Goal: Task Accomplishment & Management: Manage account settings

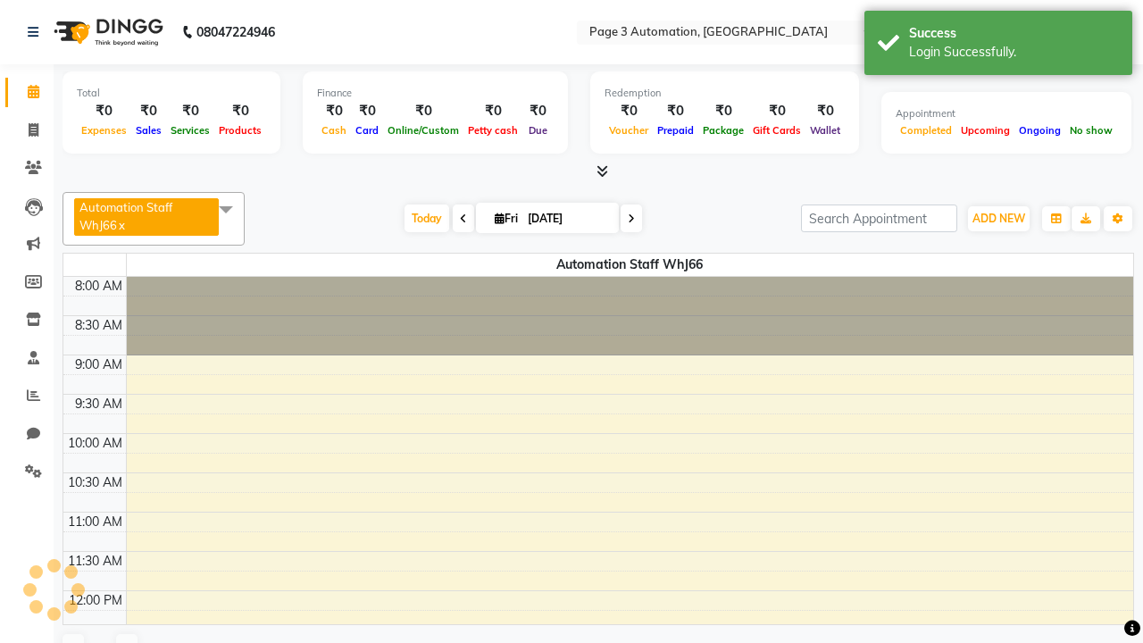
select select "en"
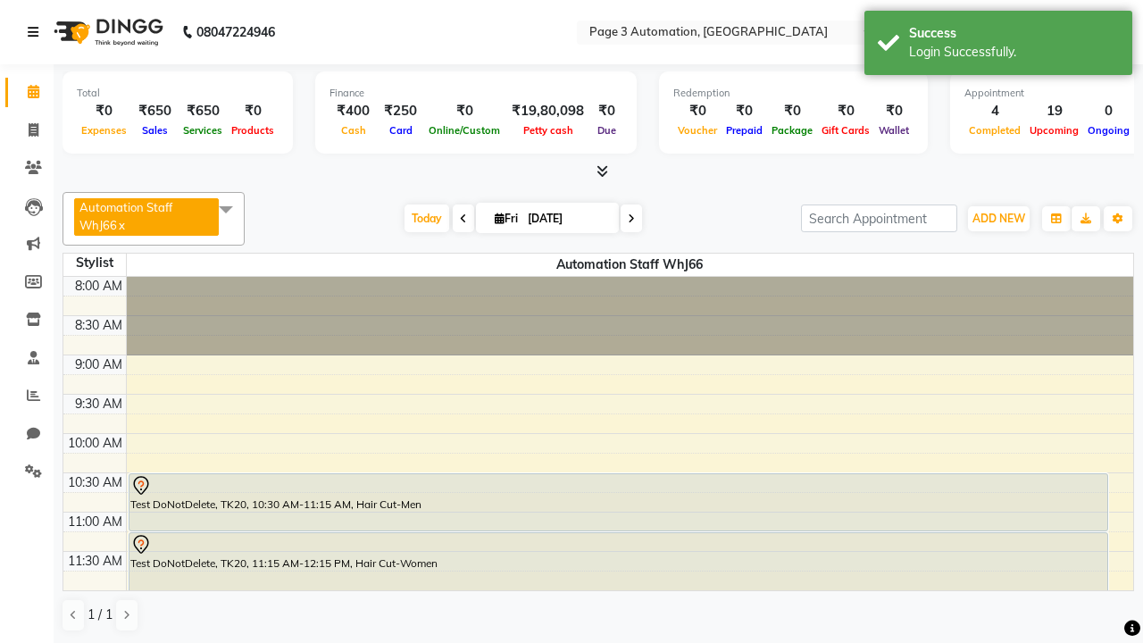
click at [37, 32] on icon at bounding box center [33, 32] width 11 height 13
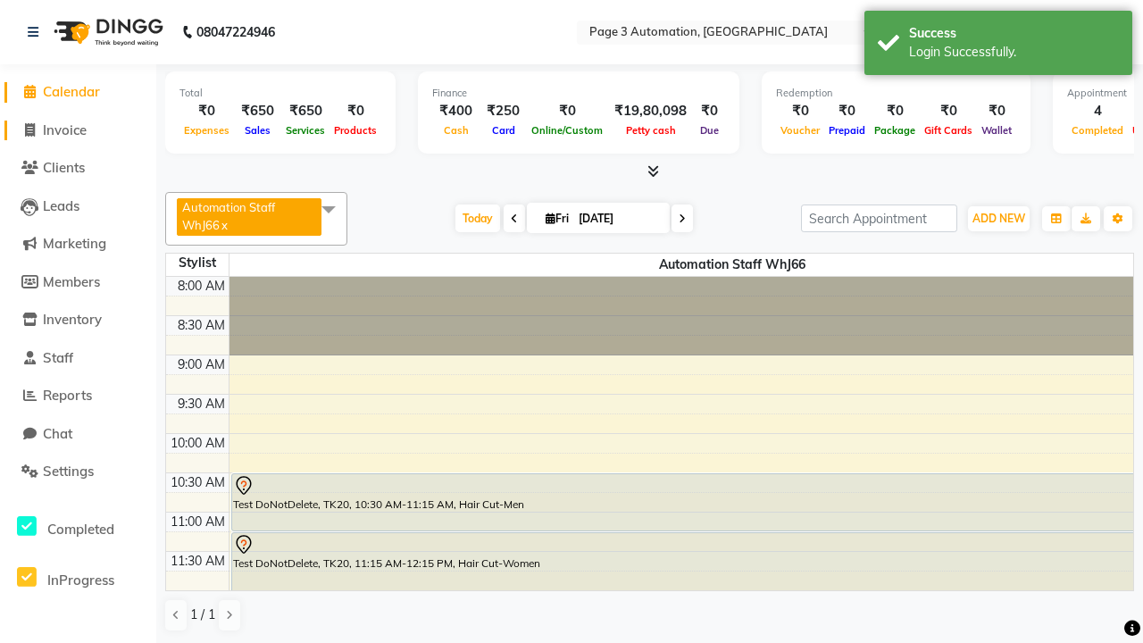
click at [78, 130] on span "Invoice" at bounding box center [65, 129] width 44 height 17
select select "2774"
select select "service"
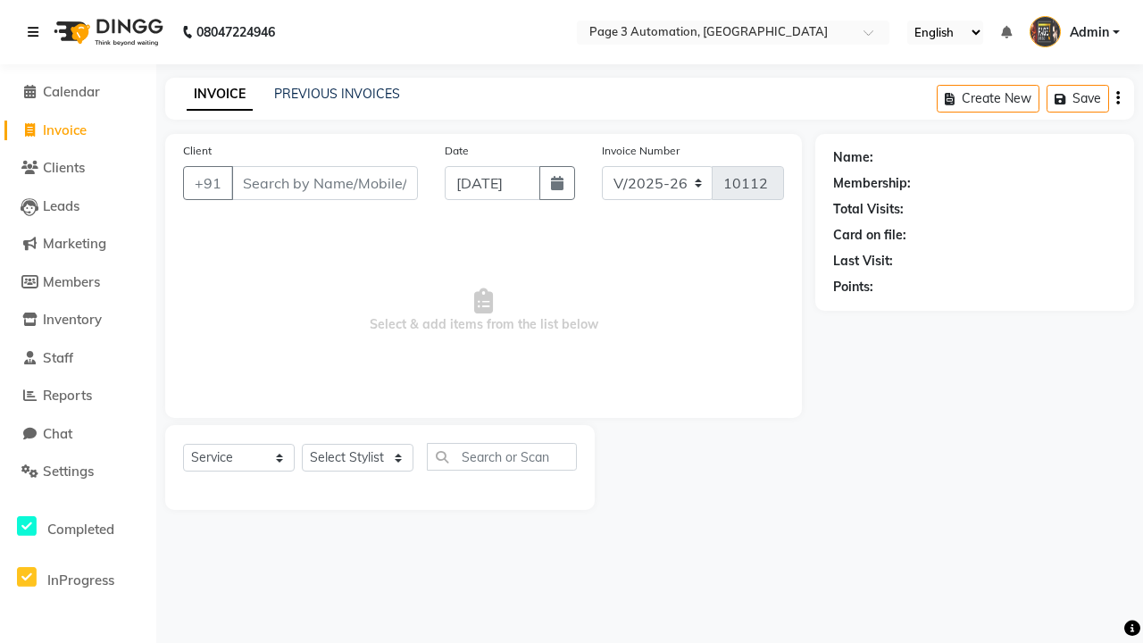
click at [37, 32] on icon at bounding box center [33, 32] width 11 height 13
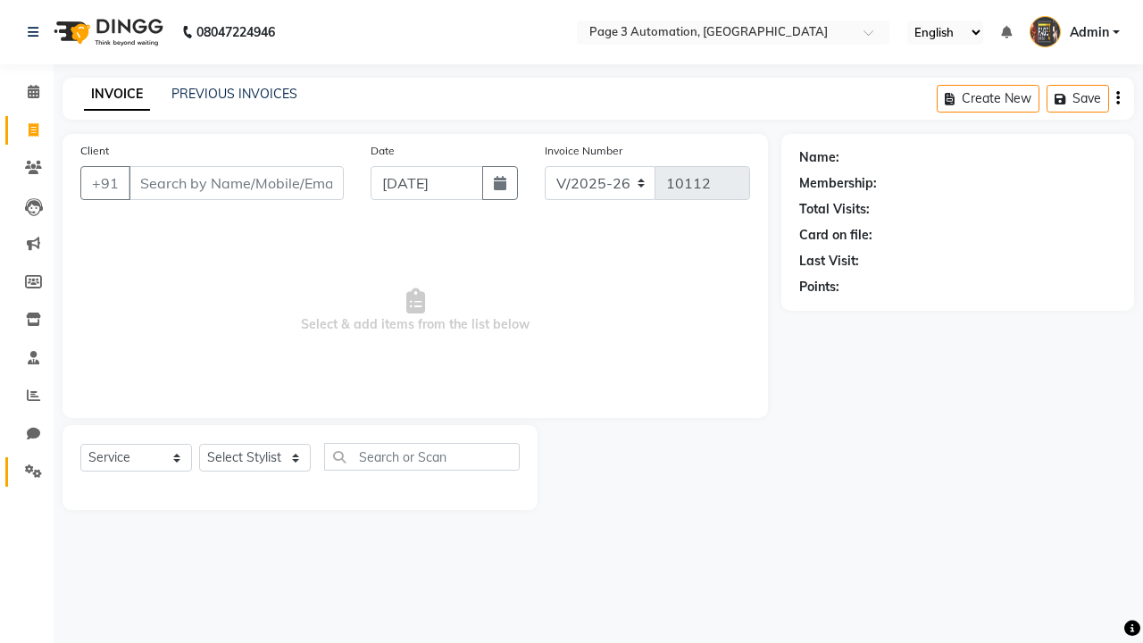
click at [27, 472] on icon at bounding box center [33, 470] width 17 height 13
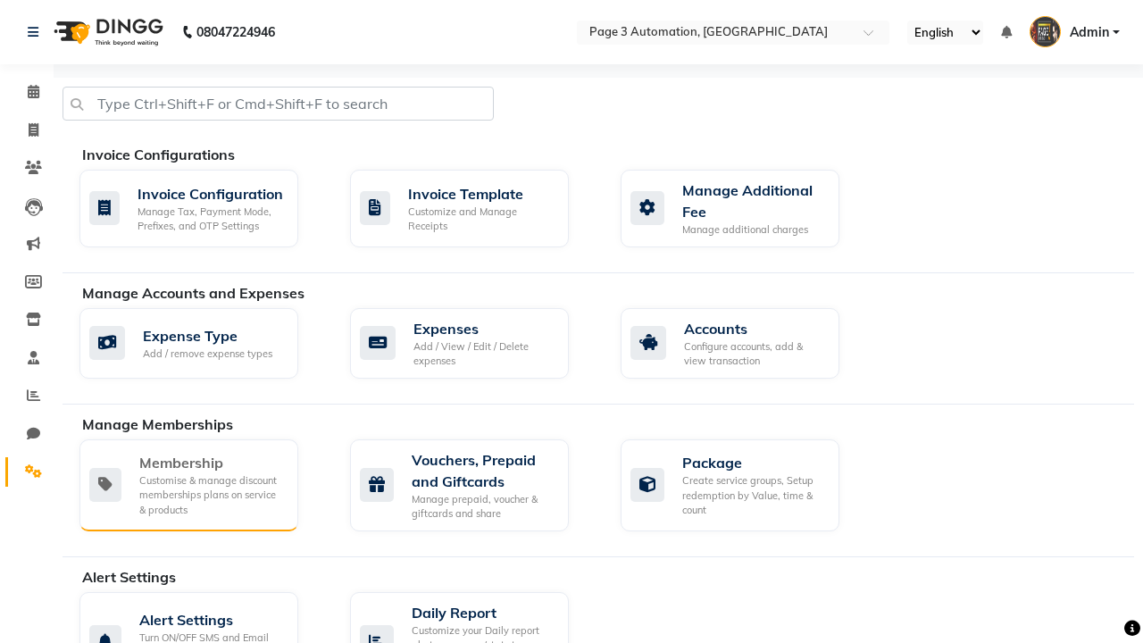
click at [212, 463] on div "Membership" at bounding box center [211, 462] width 145 height 21
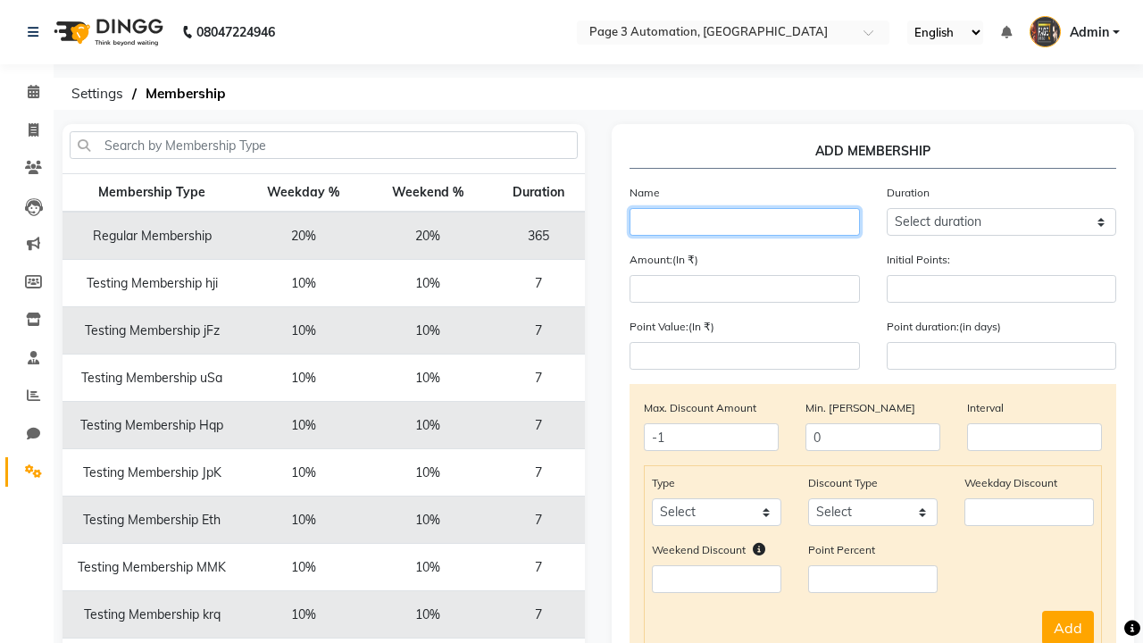
type input "Testing Membership SZf8e"
select select "1: 7"
type input "7"
type input "Testing Membership SZf8e"
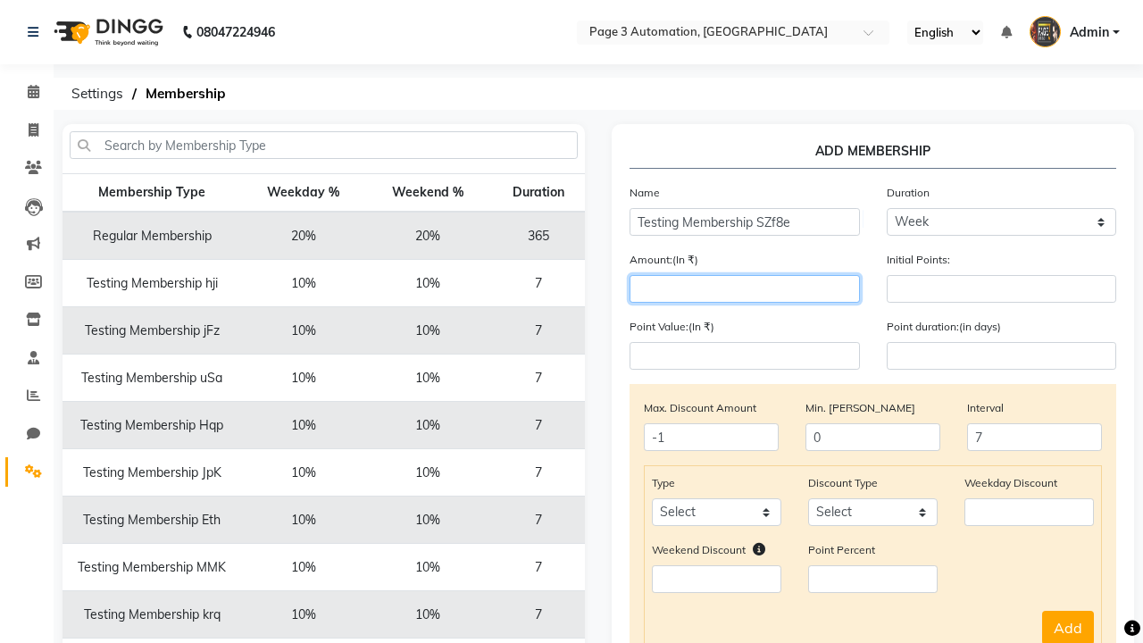
type input "1000"
select select "service"
select select "Percent"
type input "1000"
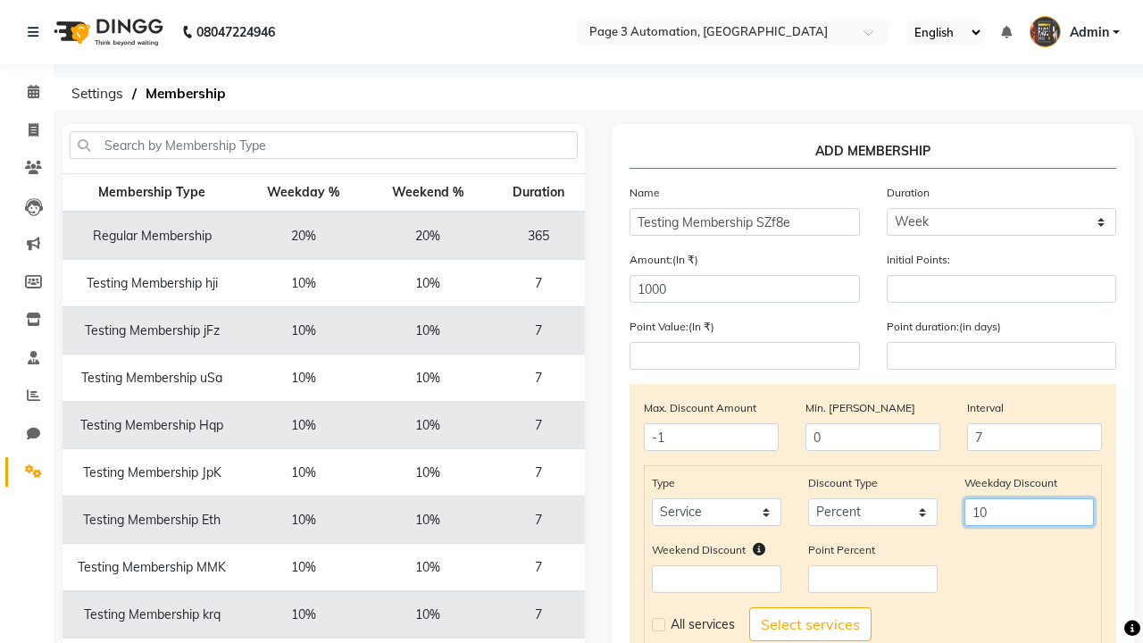
type input "10"
click at [658, 624] on label at bounding box center [658, 624] width 13 height 13
click at [658, 624] on input "checkbox" at bounding box center [658, 625] width 12 height 12
checkbox input "true"
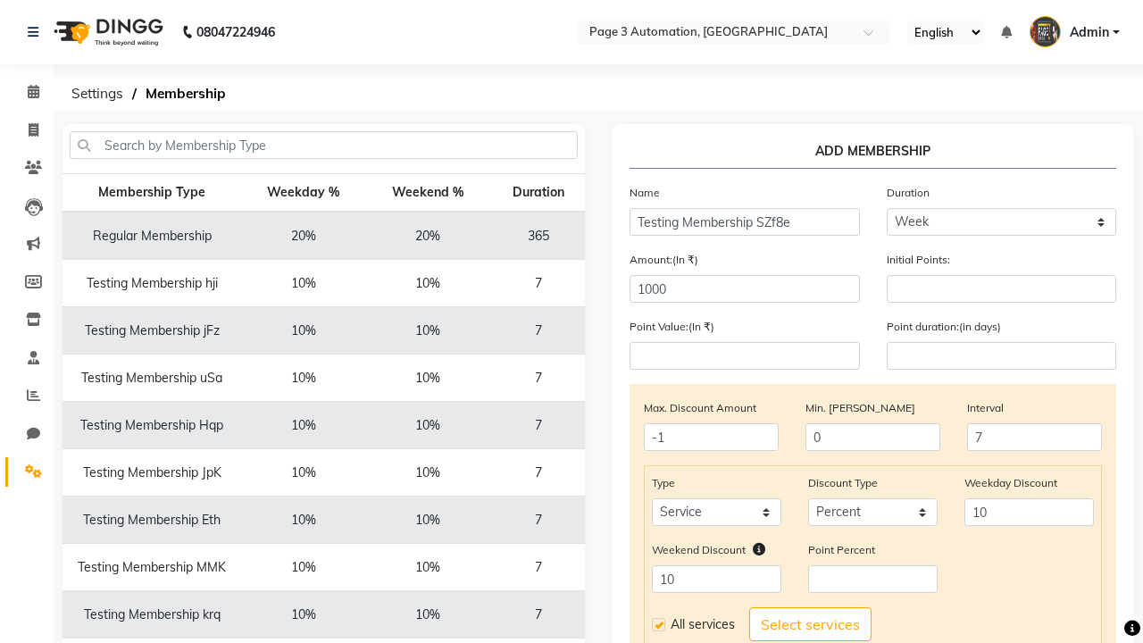
select select
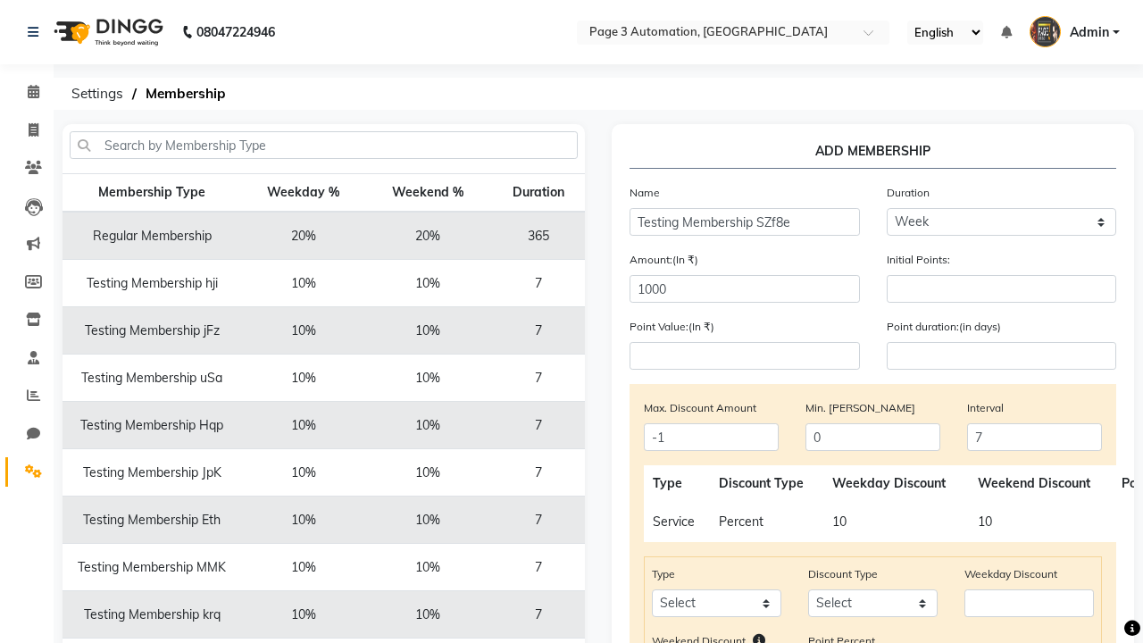
scroll to position [298, 0]
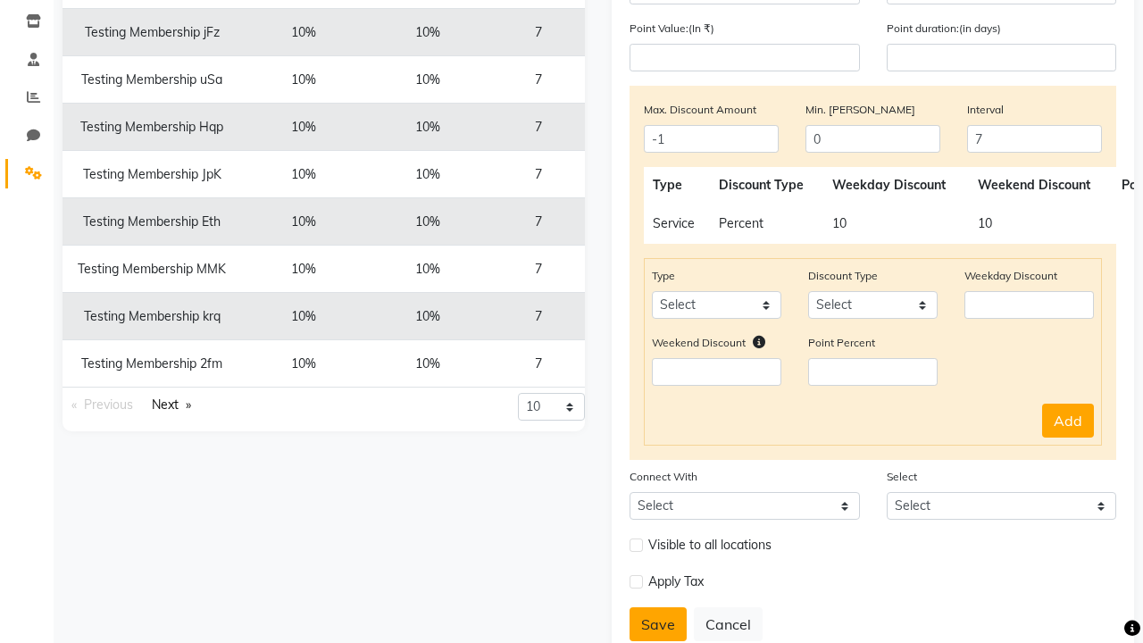
click at [658, 624] on button "Save" at bounding box center [658, 624] width 57 height 34
select select
type input "0"
select select
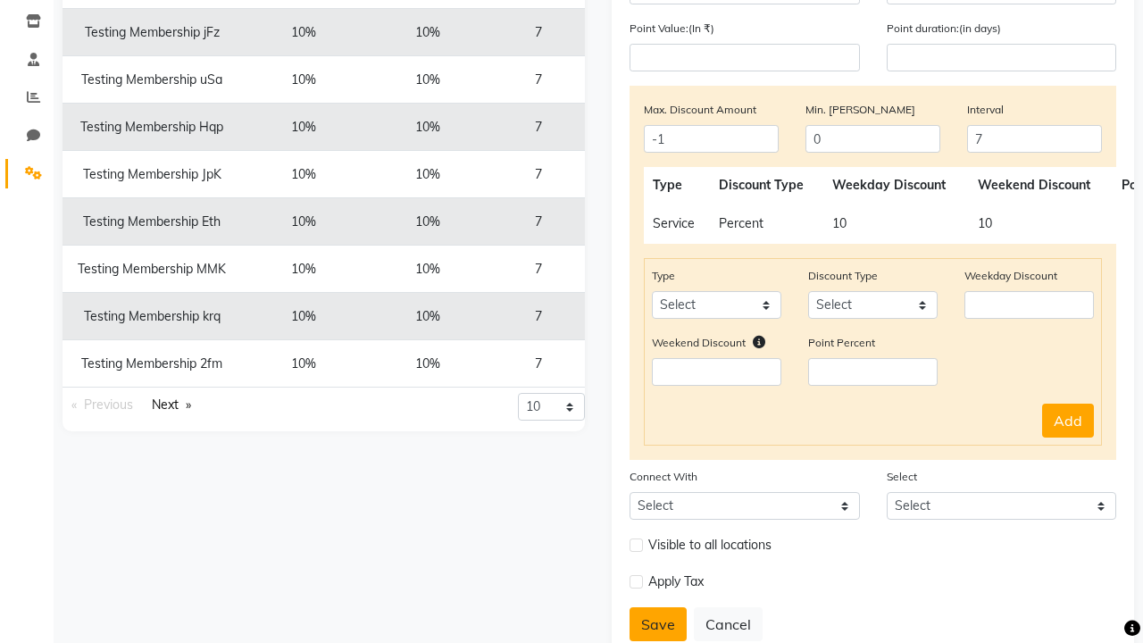
checkbox input "false"
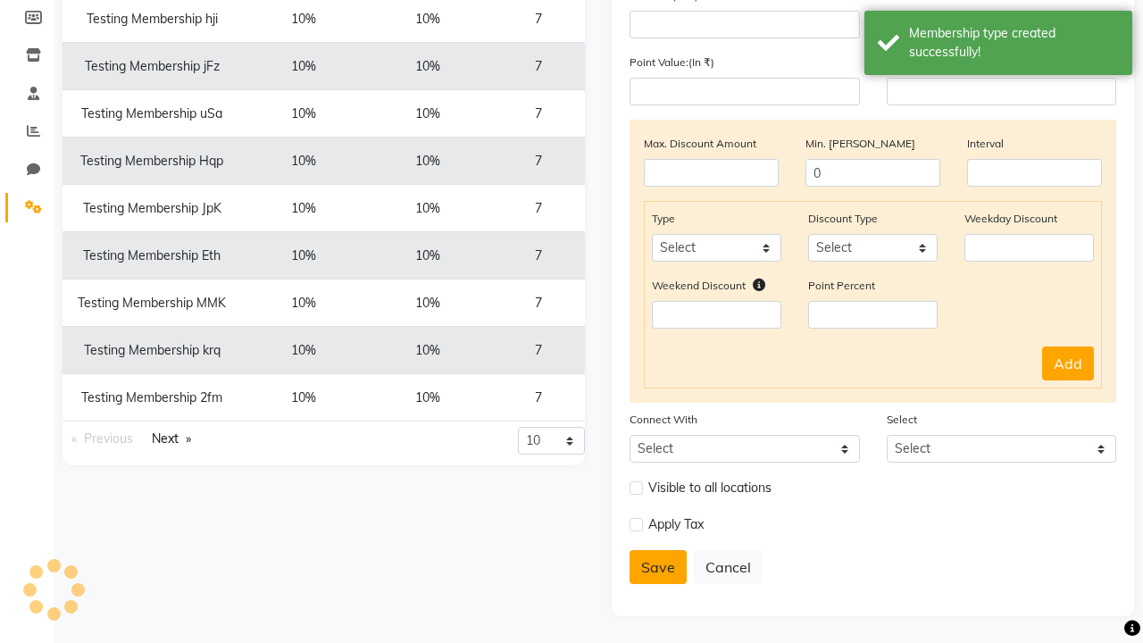
scroll to position [264, 0]
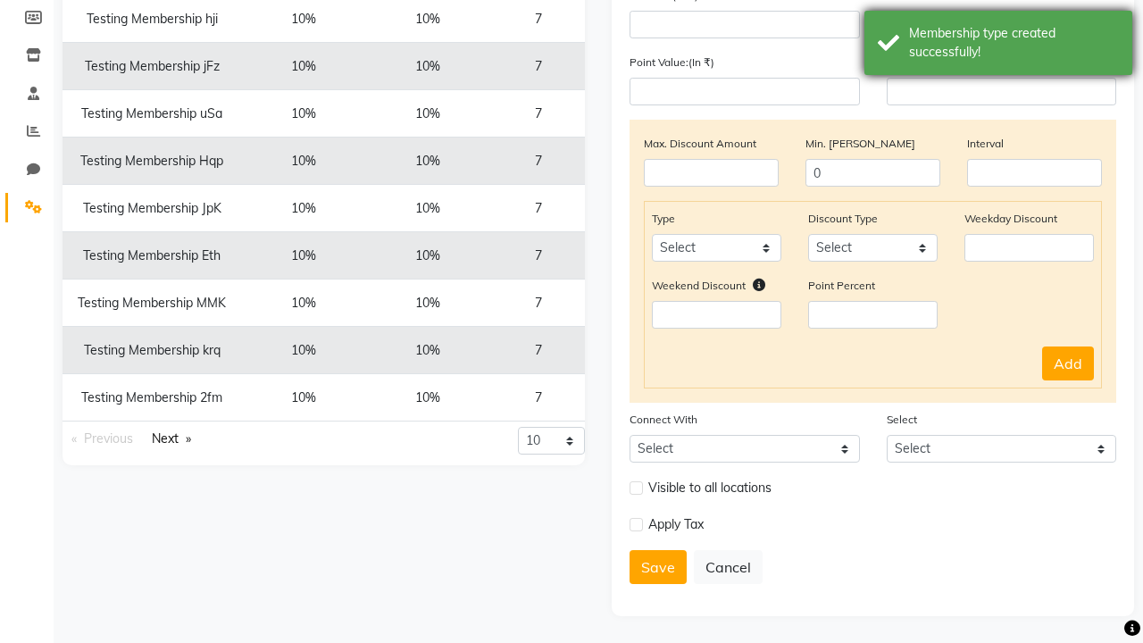
click at [999, 46] on div "Membership type created successfully!" at bounding box center [1014, 43] width 210 height 38
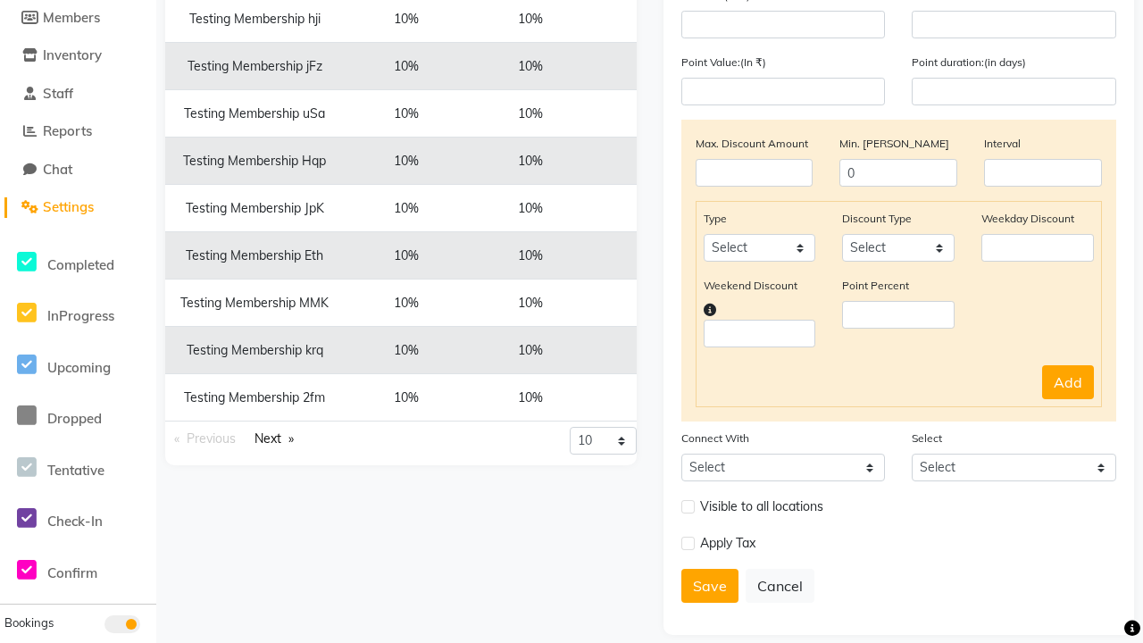
scroll to position [0, 0]
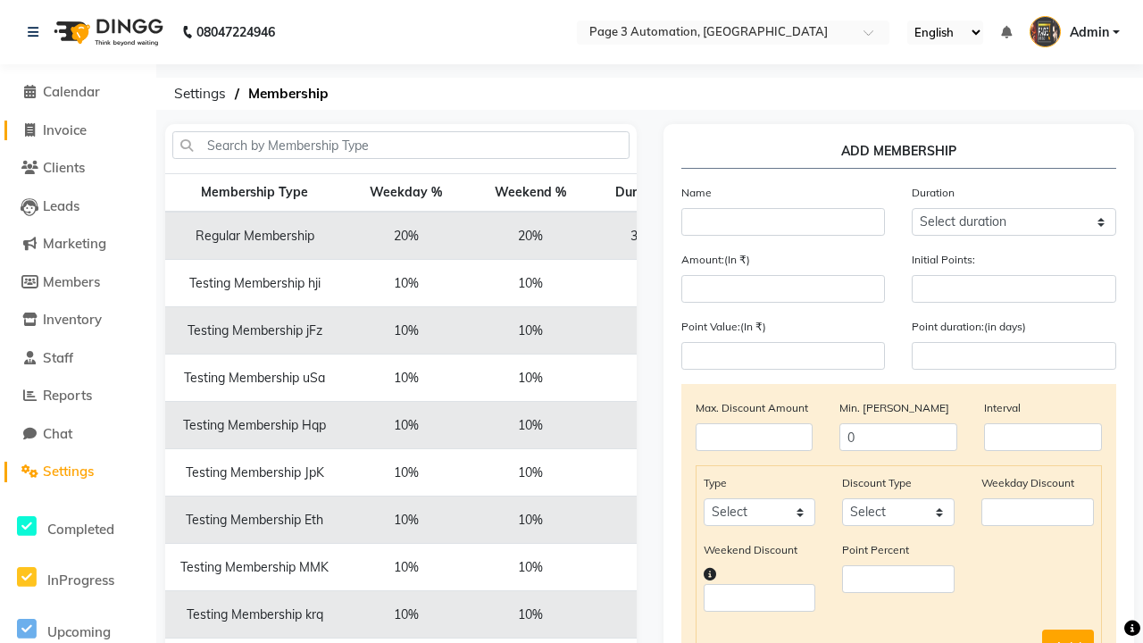
click at [78, 130] on span "Invoice" at bounding box center [65, 129] width 44 height 17
select select "2774"
select select "service"
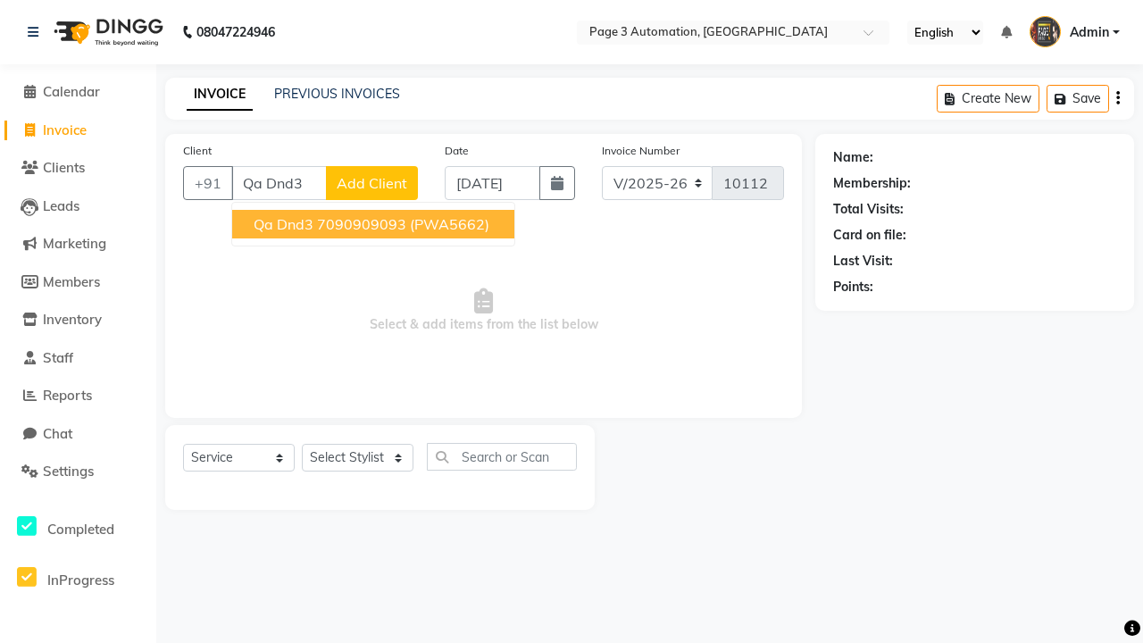
click at [375, 224] on ngb-highlight "7090909093" at bounding box center [361, 224] width 89 height 18
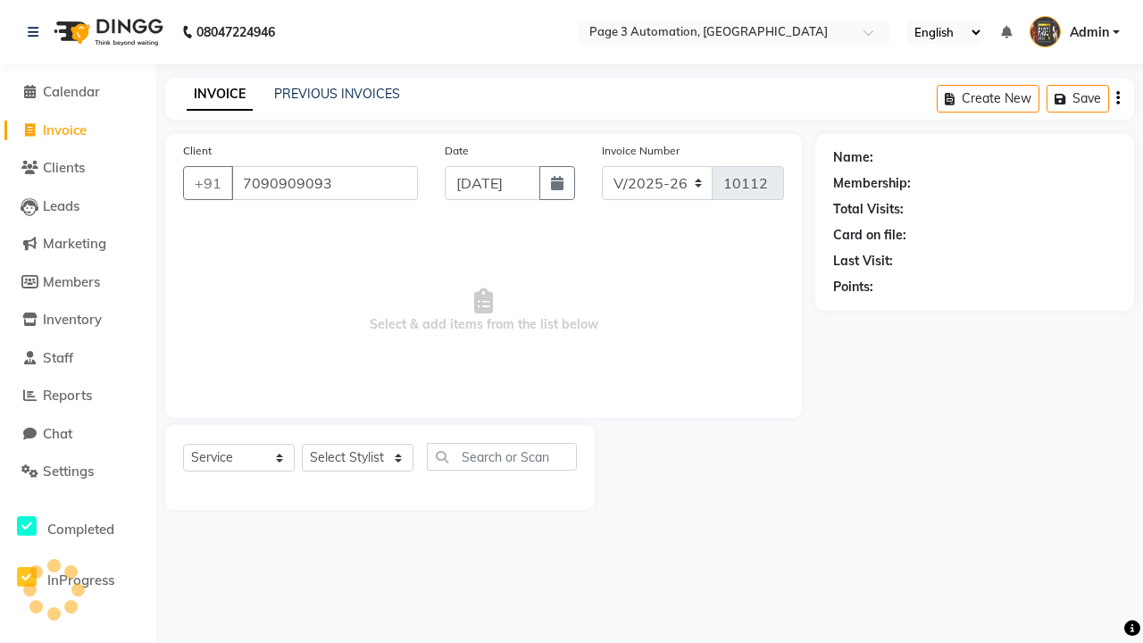
type input "7090909093"
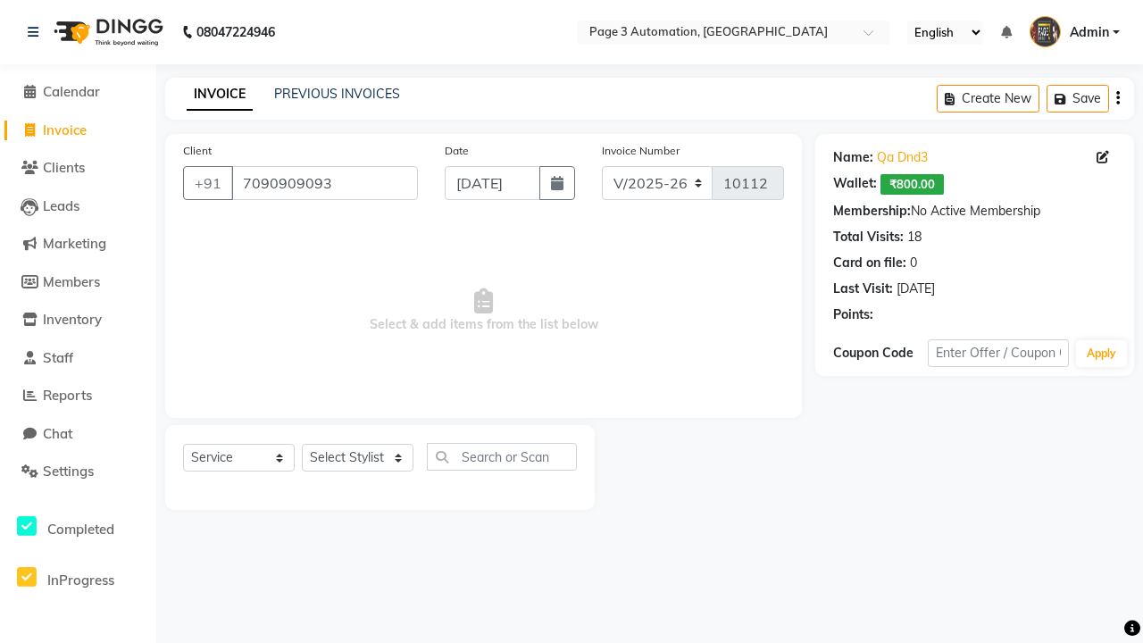
select select "membership"
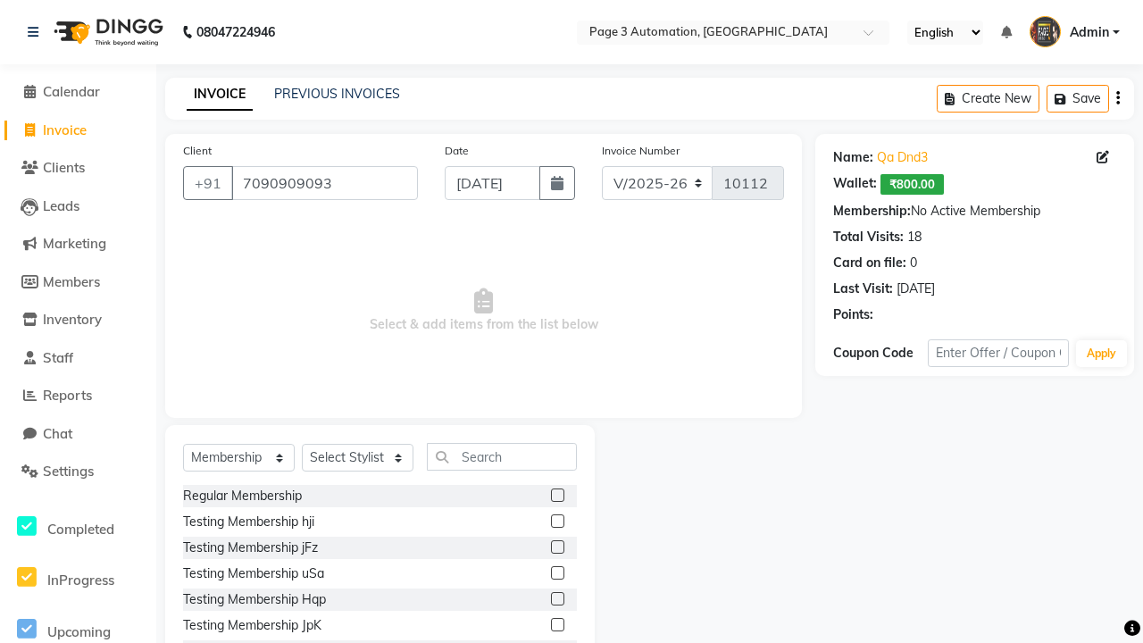
select select "93067"
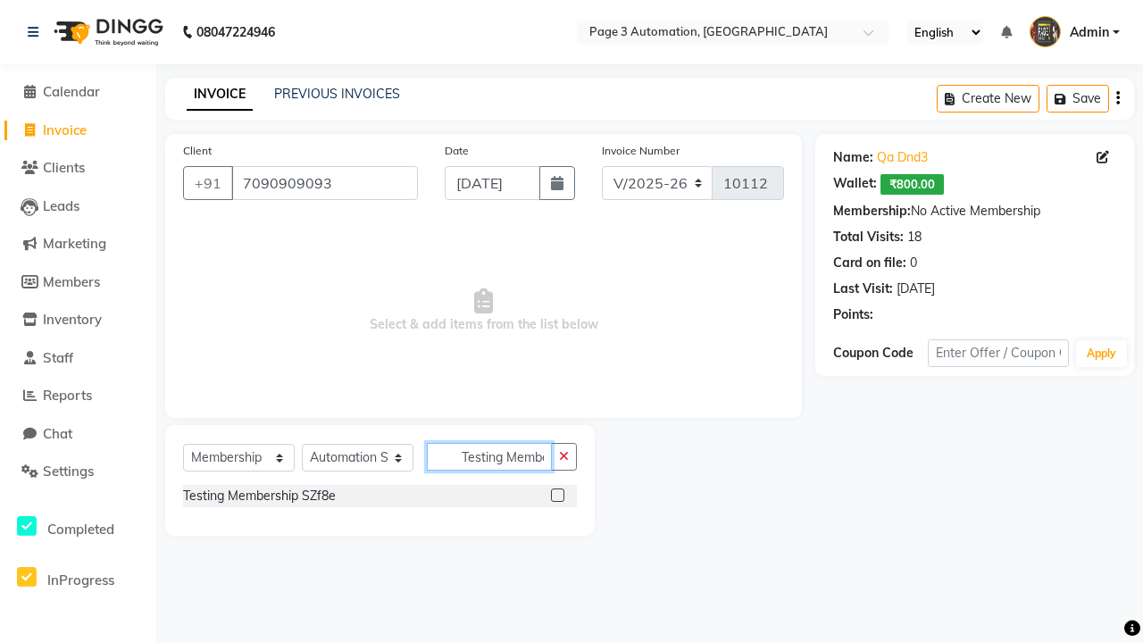
scroll to position [0, 46]
type input "Testing Membership SZf8e"
click at [557, 495] on label at bounding box center [557, 495] width 13 height 13
click at [557, 495] on input "checkbox" at bounding box center [557, 496] width 12 height 12
select select "select"
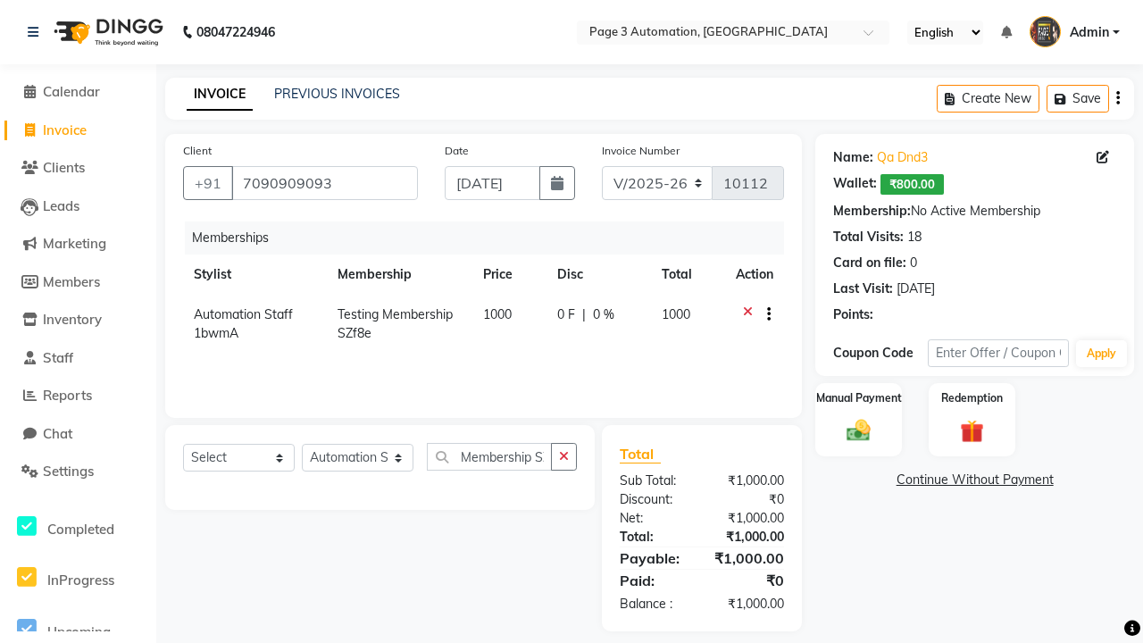
scroll to position [0, 0]
click at [858, 398] on label "Manual Payment" at bounding box center [859, 397] width 89 height 17
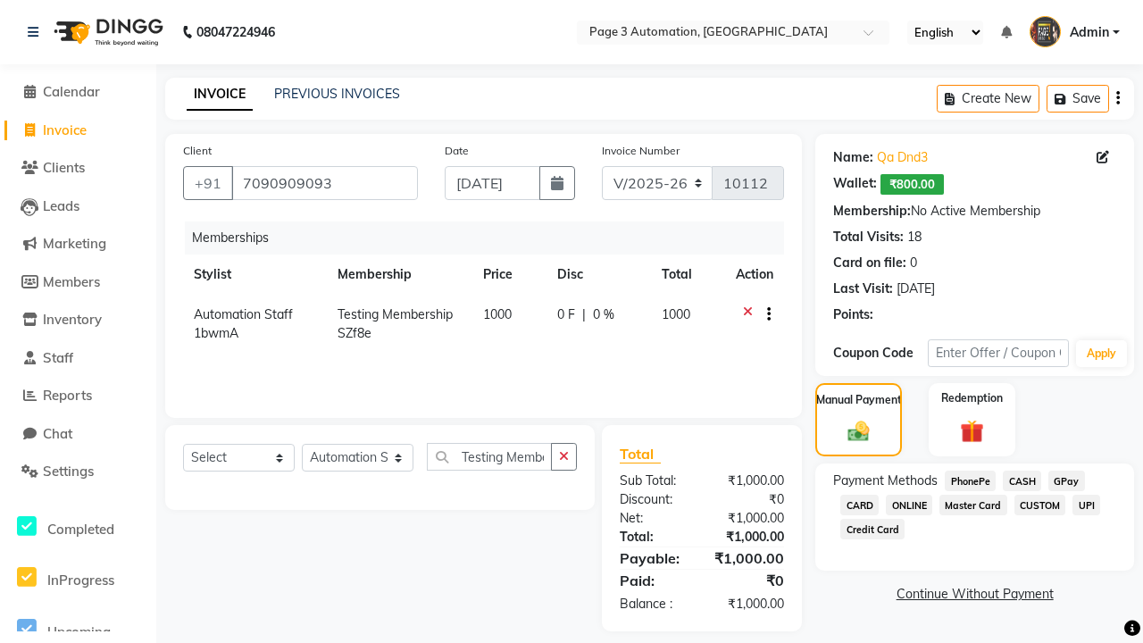
click at [1022, 481] on span "CASH" at bounding box center [1022, 481] width 38 height 21
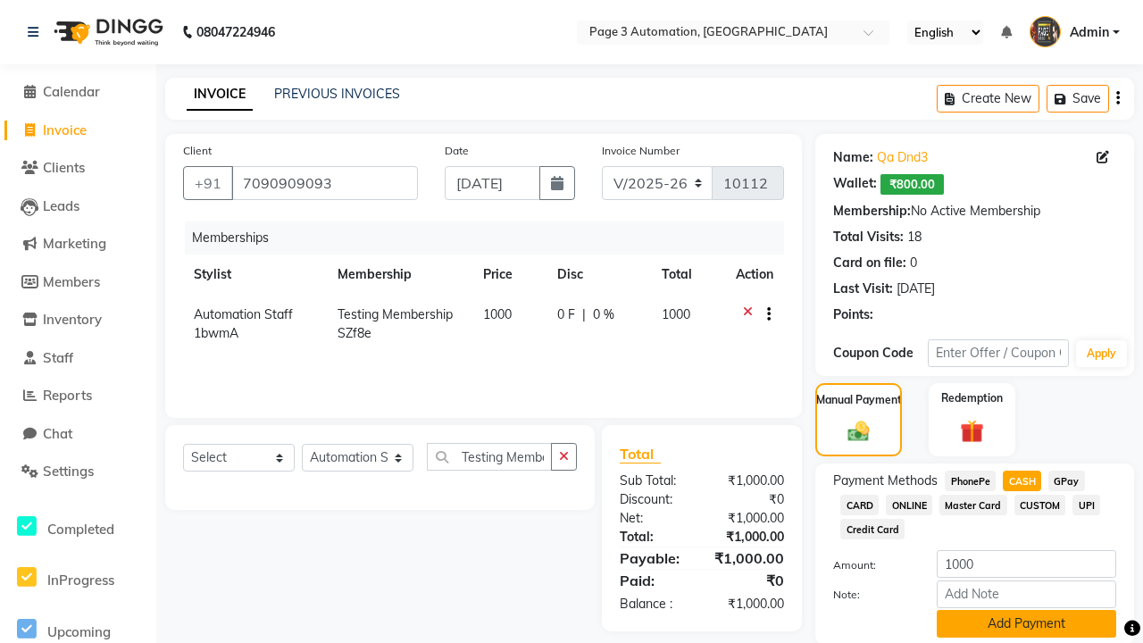
click at [1026, 623] on button "Add Payment" at bounding box center [1027, 624] width 180 height 28
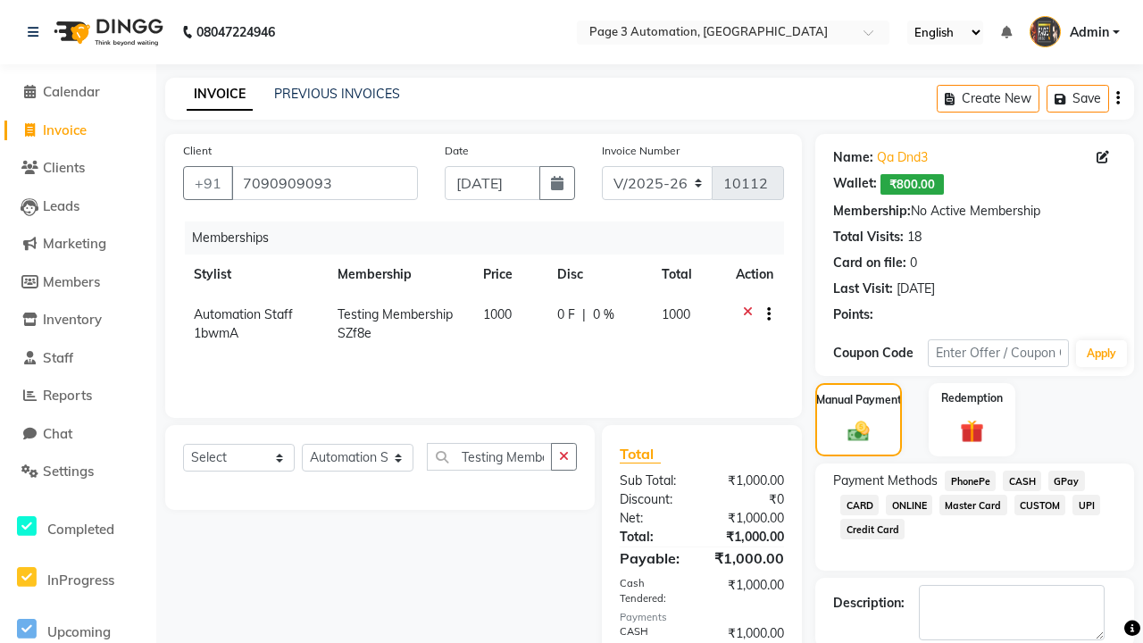
checkbox input "false"
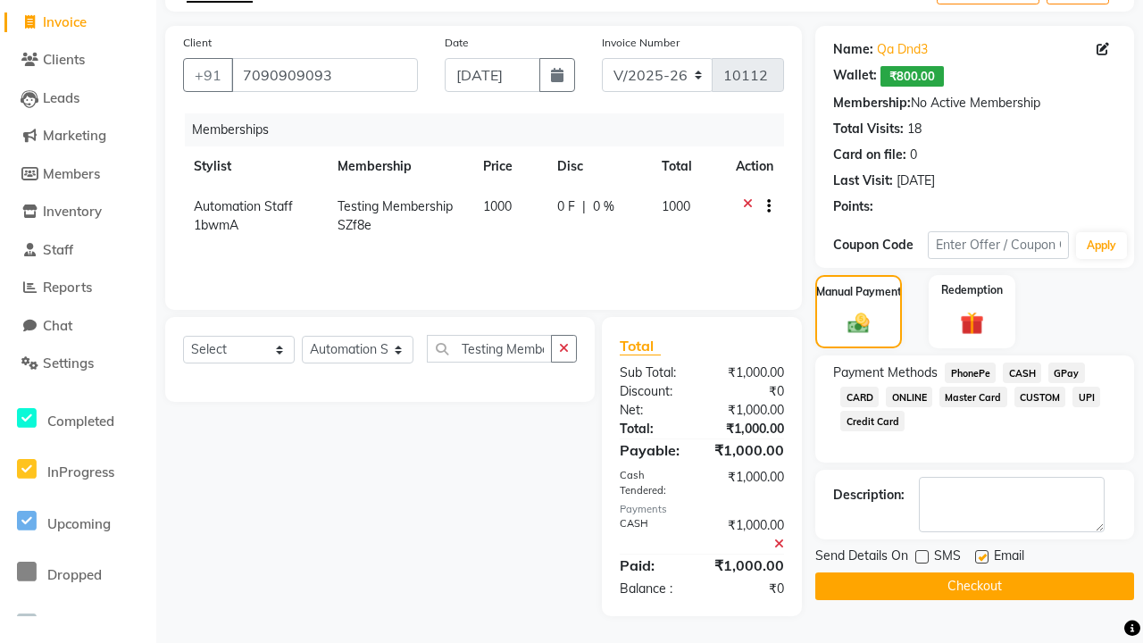
click at [982, 556] on label at bounding box center [981, 556] width 13 height 13
click at [982, 556] on input "checkbox" at bounding box center [981, 558] width 12 height 12
checkbox input "false"
click at [974, 586] on button "Checkout" at bounding box center [974, 587] width 319 height 28
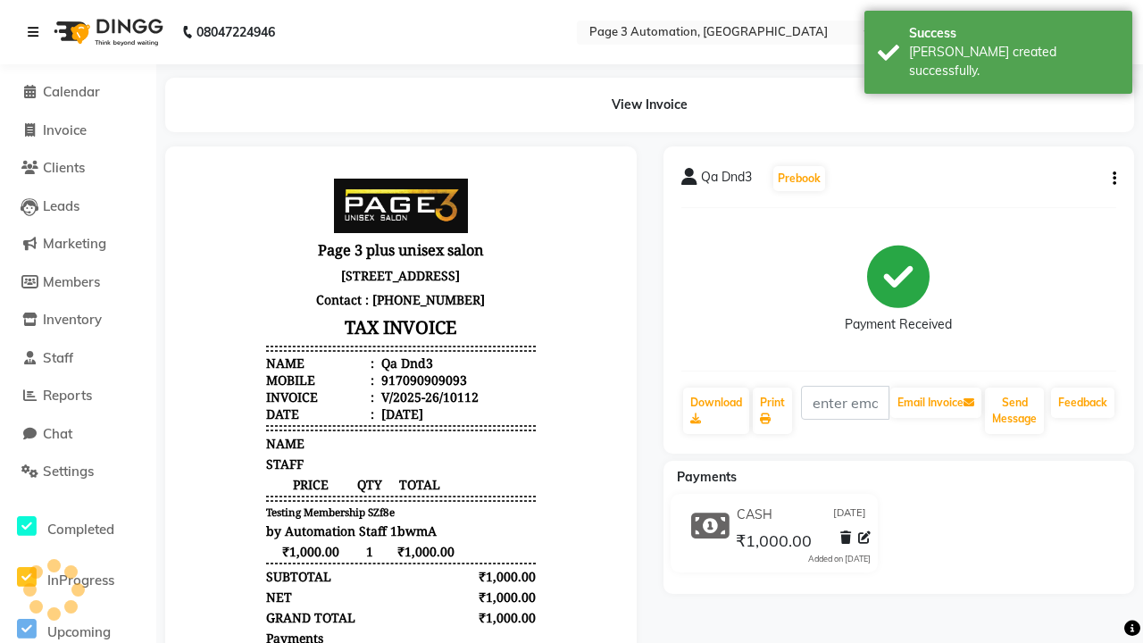
click at [999, 46] on div "[PERSON_NAME] created successfully." at bounding box center [1014, 62] width 210 height 38
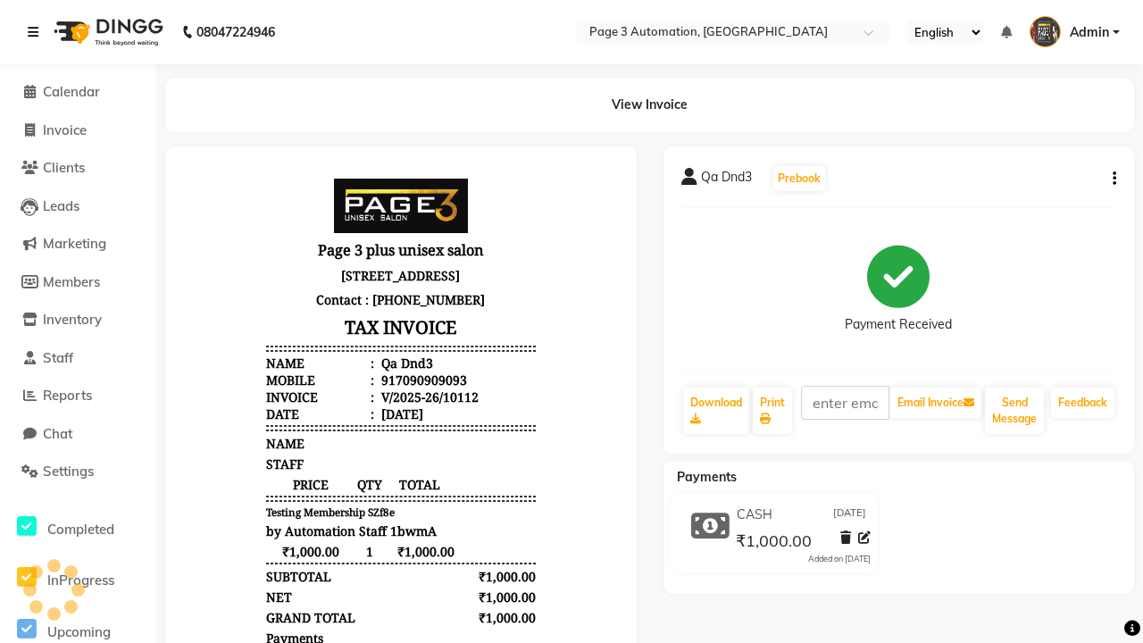
click at [37, 32] on icon at bounding box center [33, 32] width 11 height 13
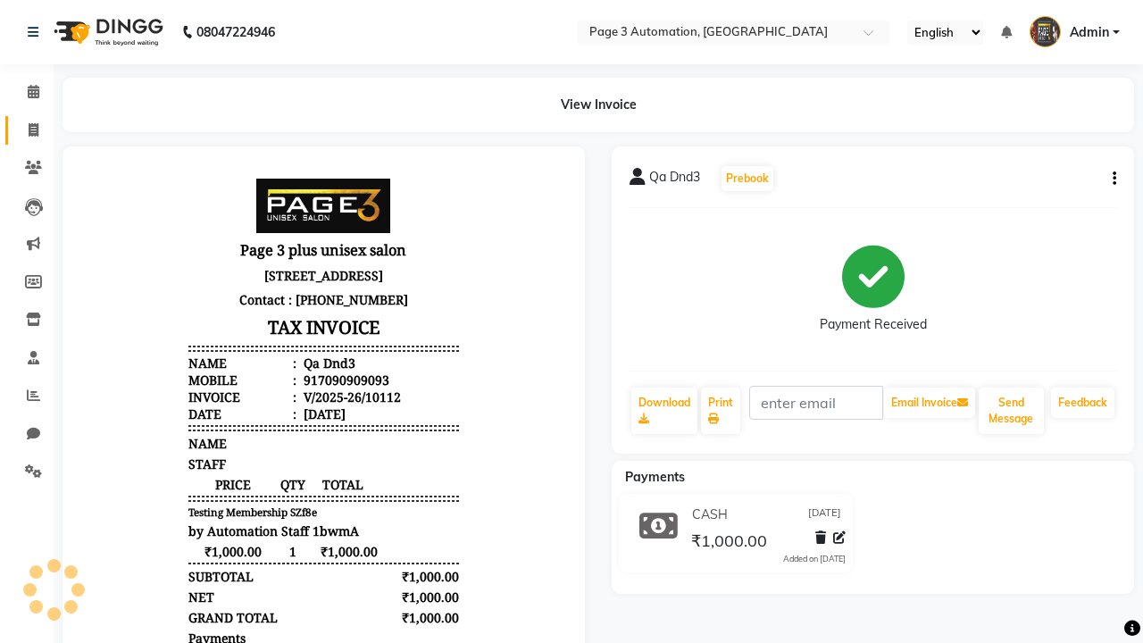
click at [27, 130] on span at bounding box center [33, 131] width 31 height 21
select select "2774"
select select "service"
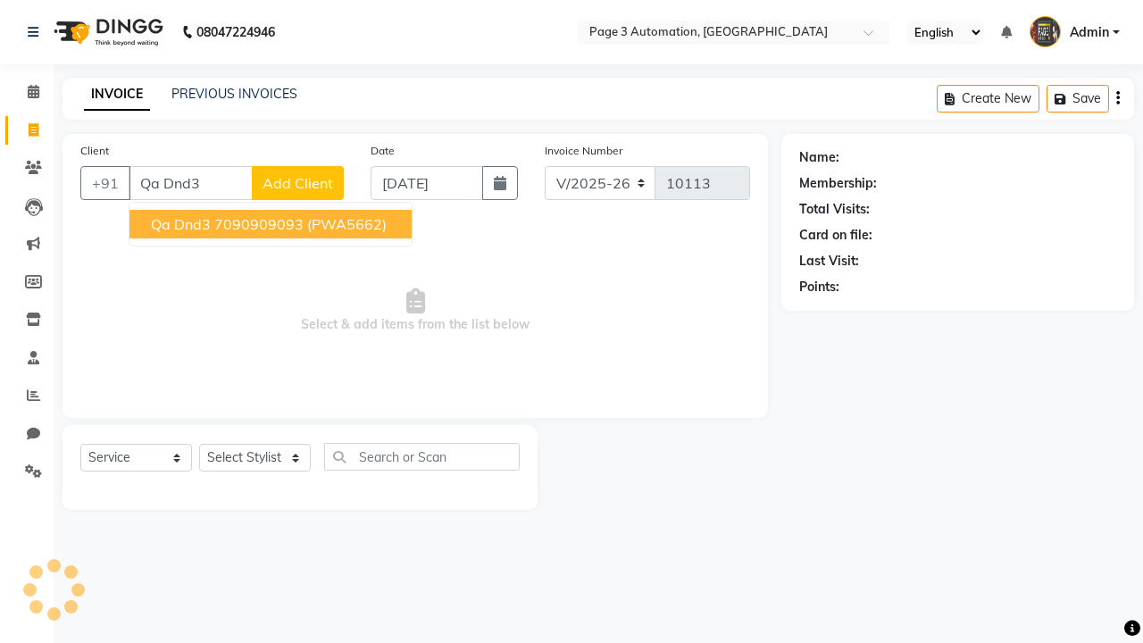
click at [272, 224] on ngb-highlight "7090909093" at bounding box center [258, 224] width 89 height 18
type input "7090909093"
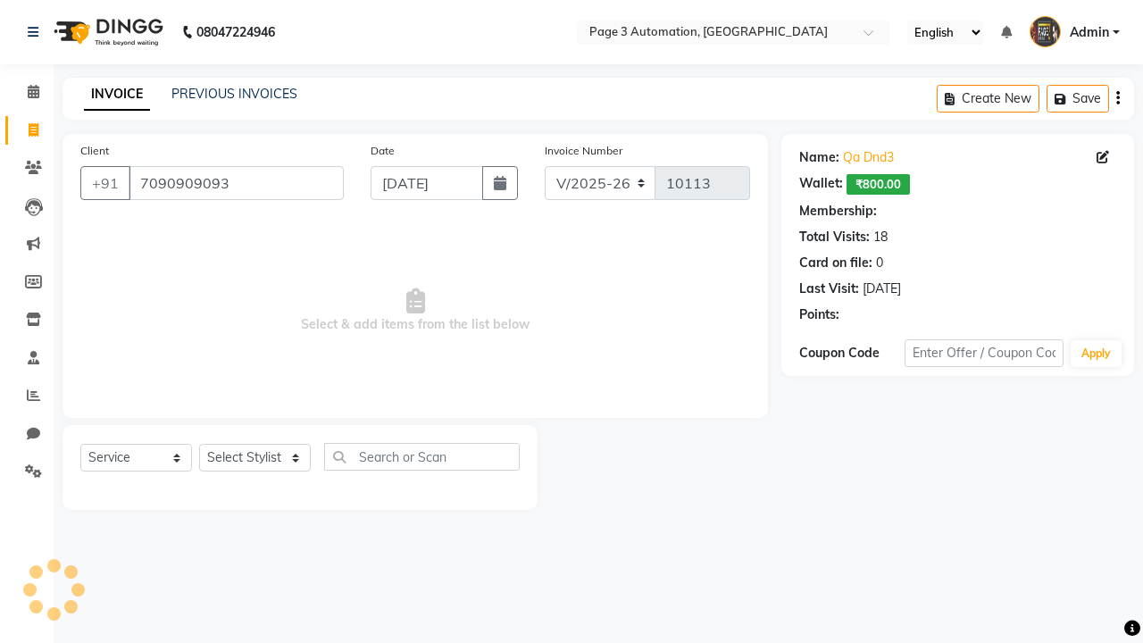
select select "1: Object"
select select "93067"
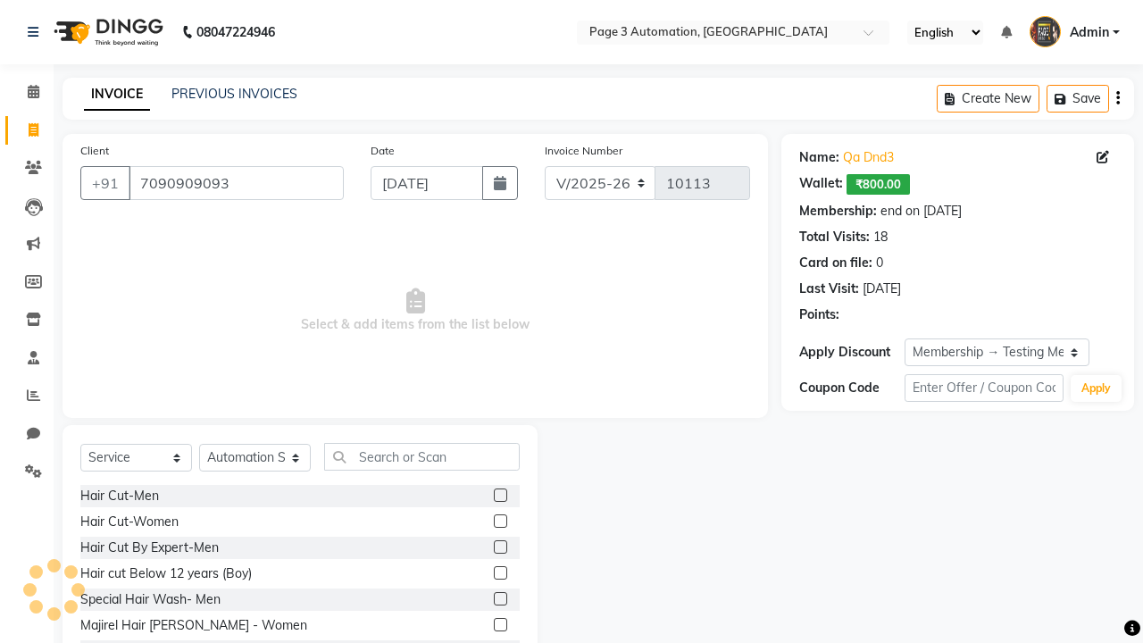
click at [499, 548] on label at bounding box center [500, 546] width 13 height 13
click at [499, 548] on input "checkbox" at bounding box center [500, 548] width 12 height 12
checkbox input "true"
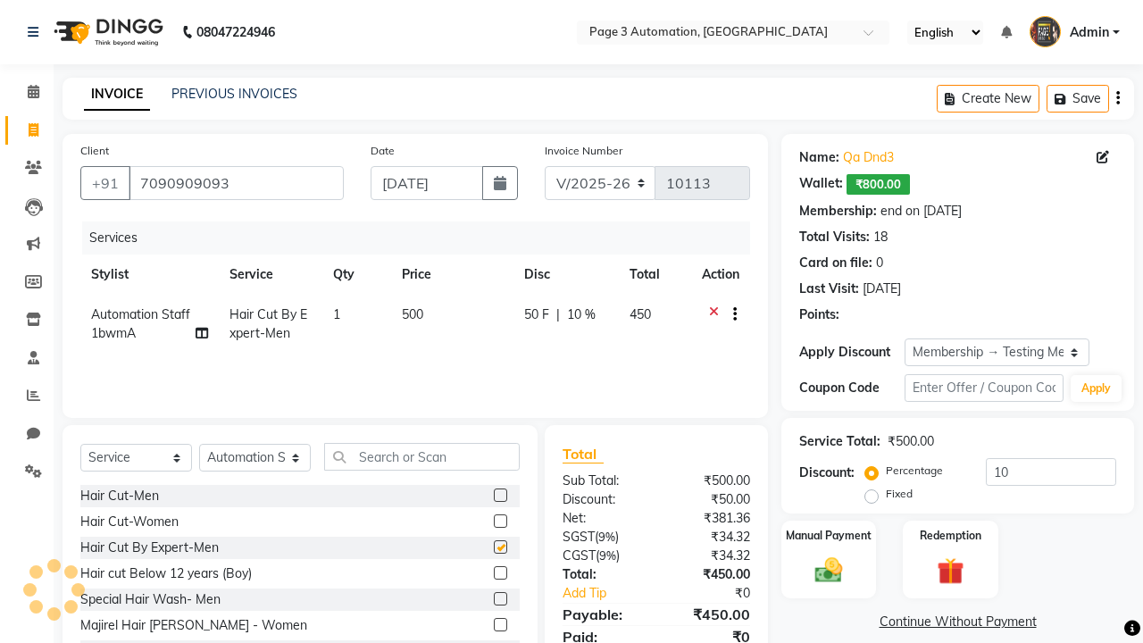
type input "0"
checkbox input "false"
type input "10"
click at [829, 535] on label "Manual Payment" at bounding box center [828, 534] width 89 height 17
click at [988, 623] on span "CASH" at bounding box center [988, 623] width 38 height 21
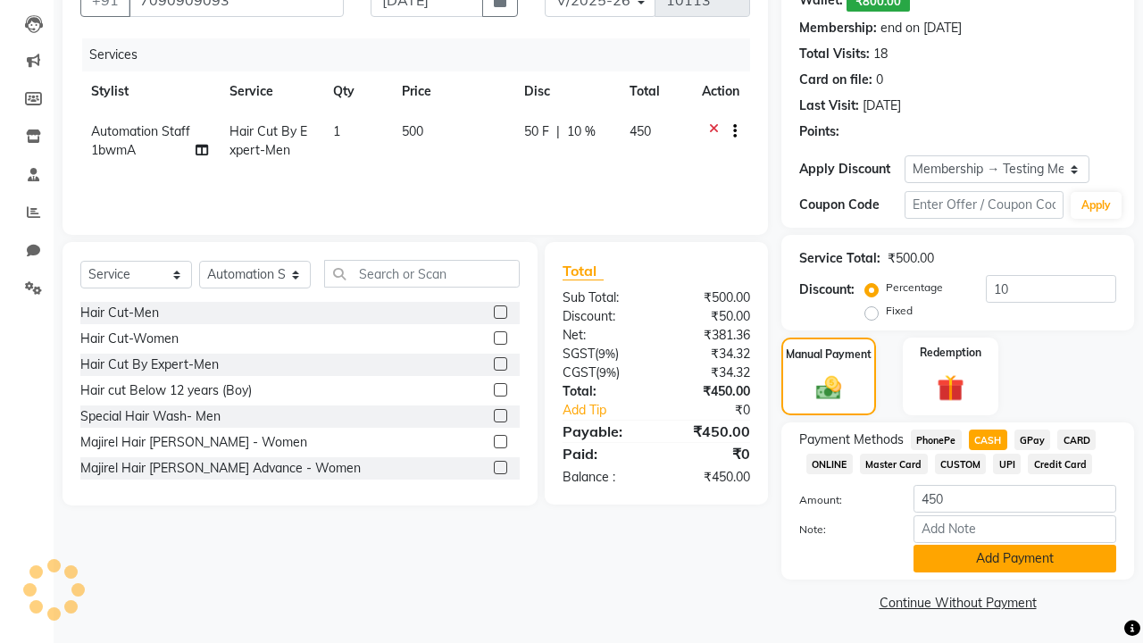
click at [1015, 558] on button "Add Payment" at bounding box center [1015, 559] width 203 height 28
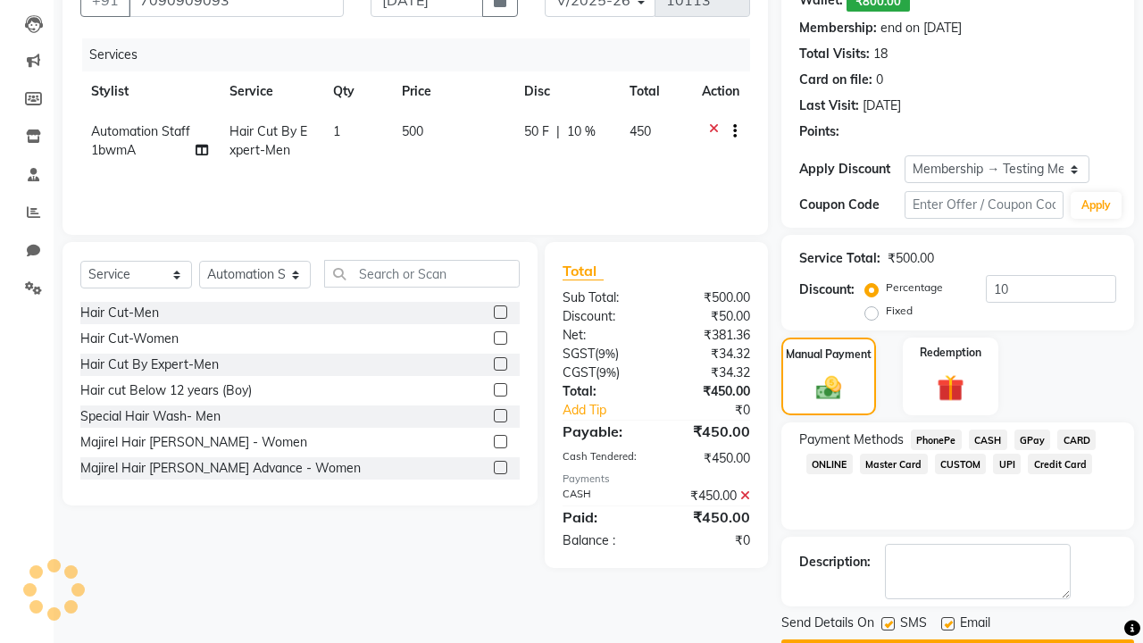
click at [888, 623] on label at bounding box center [888, 623] width 13 height 13
click at [888, 623] on input "checkbox" at bounding box center [888, 625] width 12 height 12
checkbox input "false"
click at [948, 623] on label at bounding box center [947, 623] width 13 height 13
click at [948, 623] on input "checkbox" at bounding box center [947, 625] width 12 height 12
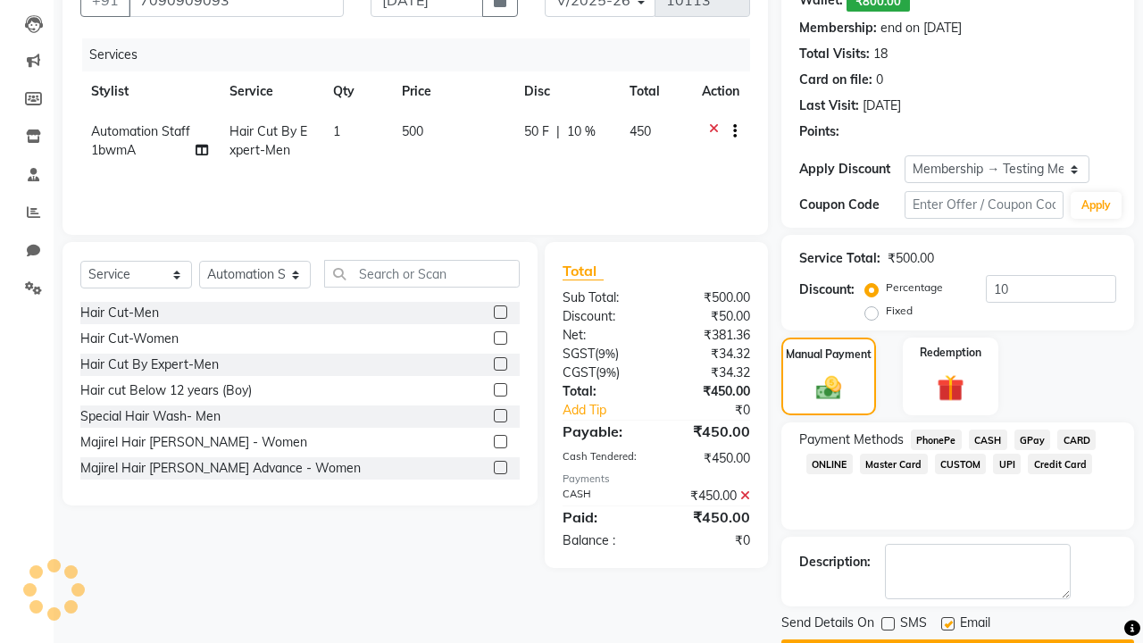
checkbox input "false"
click at [958, 640] on button "Checkout" at bounding box center [958, 654] width 353 height 28
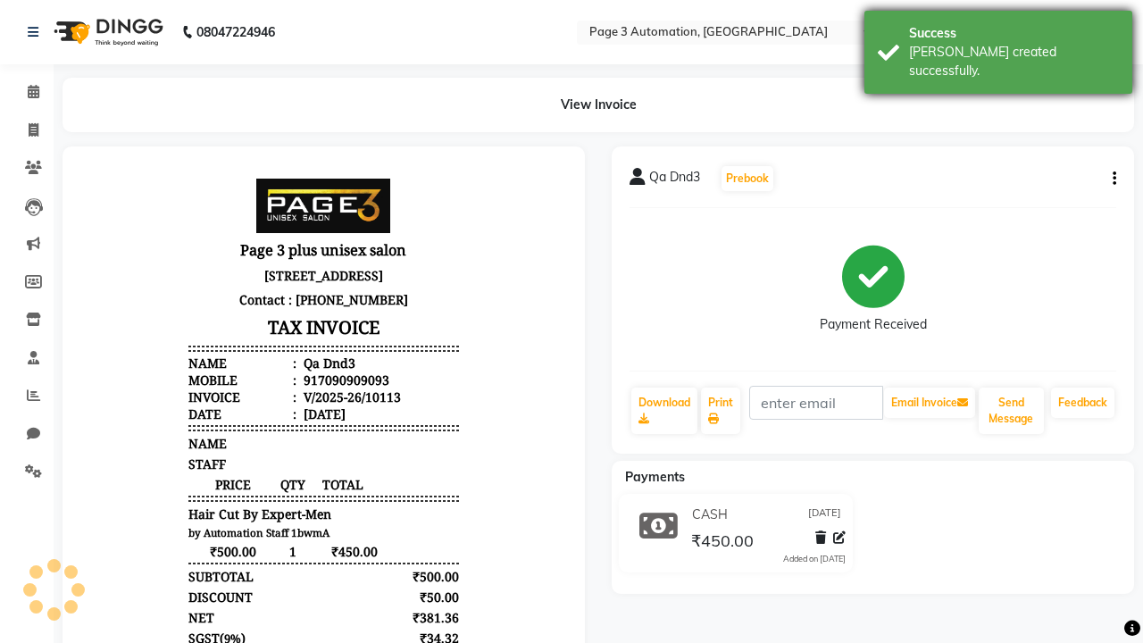
click at [999, 46] on div "[PERSON_NAME] created successfully." at bounding box center [1014, 62] width 210 height 38
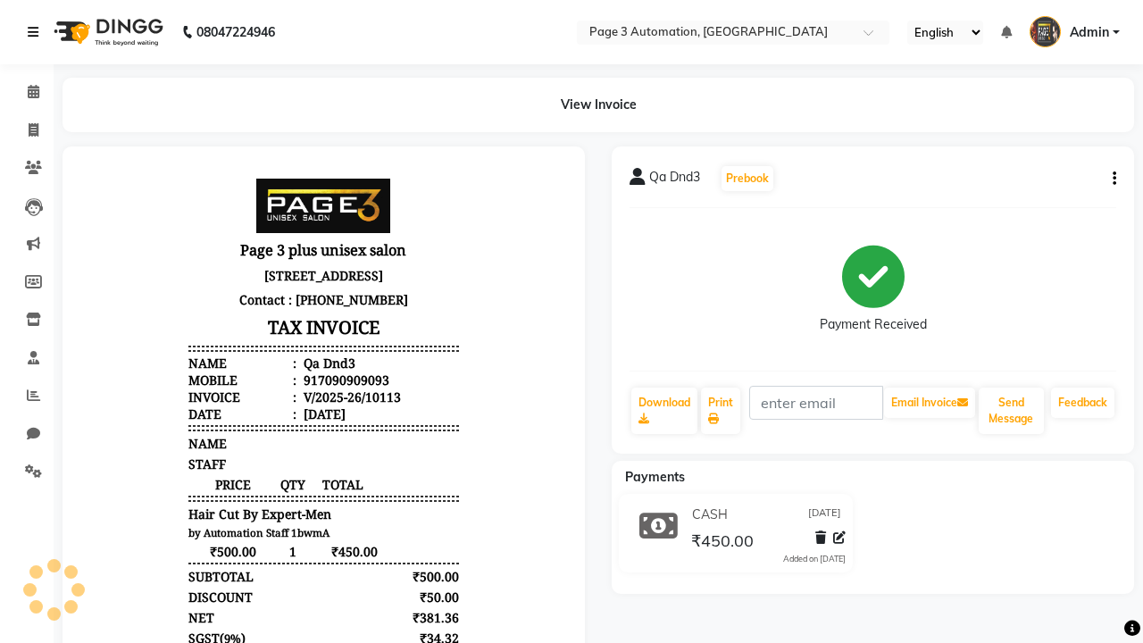
click at [37, 32] on icon at bounding box center [33, 32] width 11 height 13
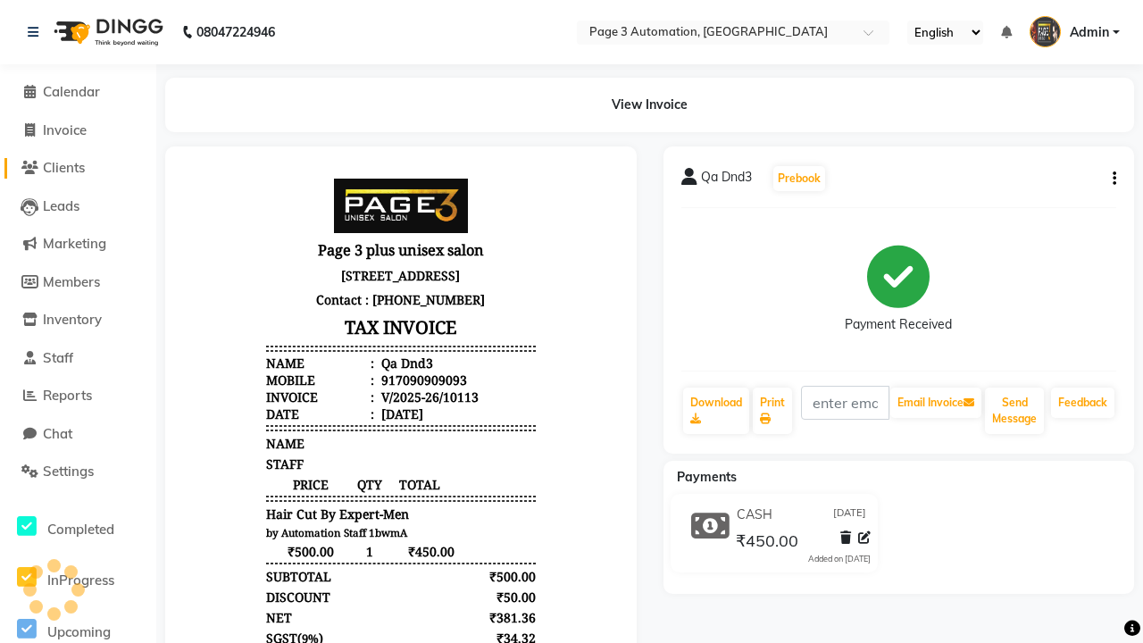
click at [78, 168] on span "Clients" at bounding box center [64, 167] width 42 height 17
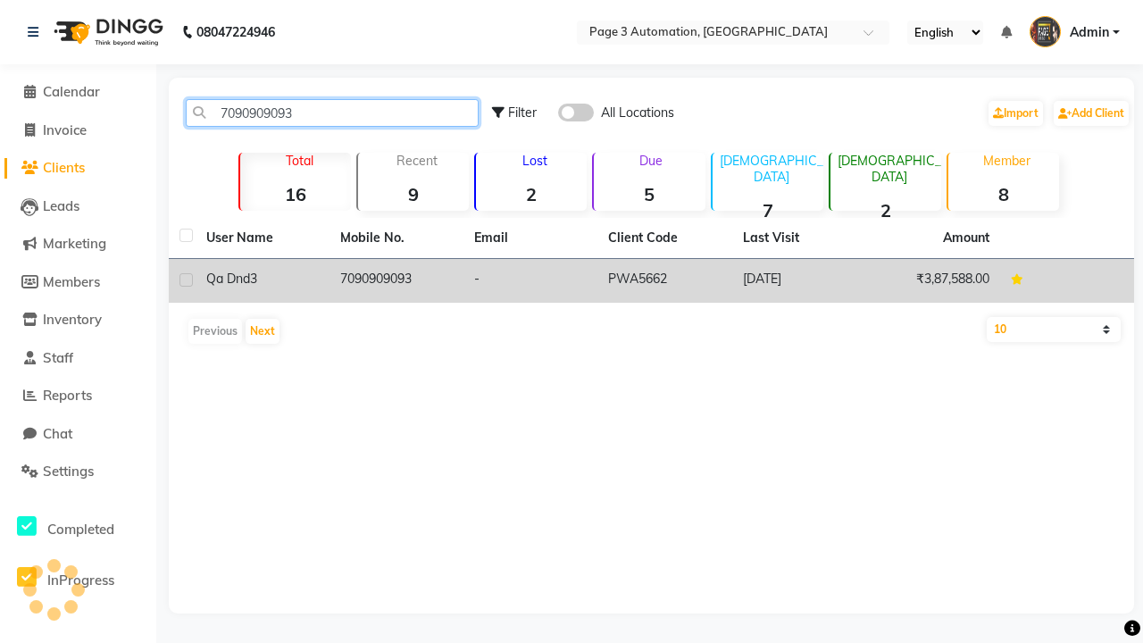
type input "7090909093"
click at [397, 280] on td "7090909093" at bounding box center [397, 281] width 134 height 44
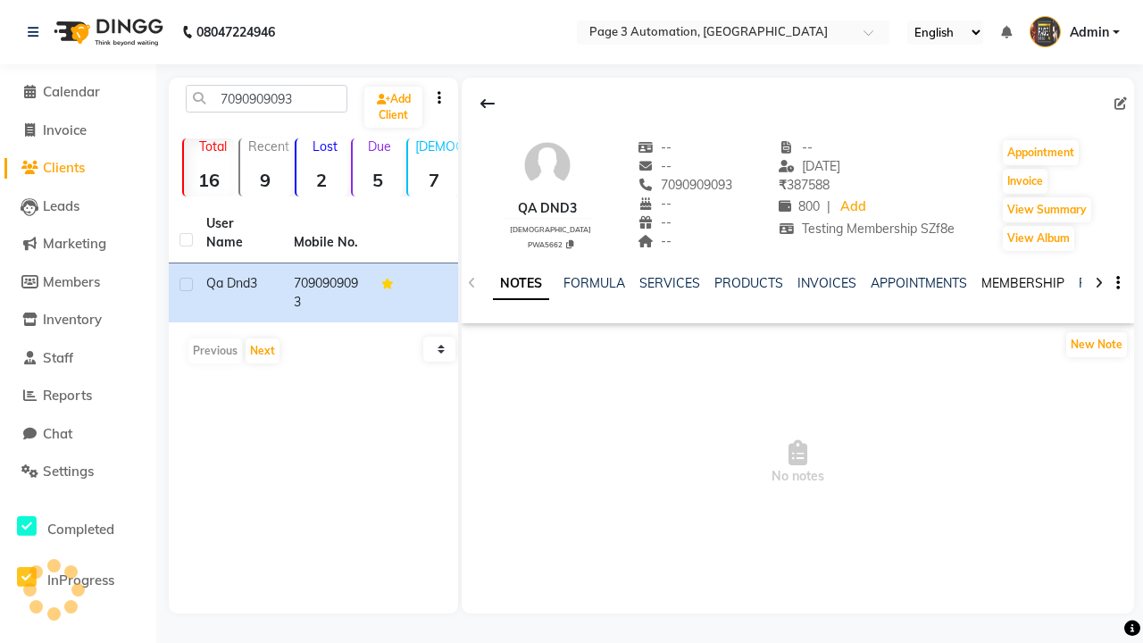
click at [1023, 283] on link "MEMBERSHIP" at bounding box center [1023, 283] width 83 height 16
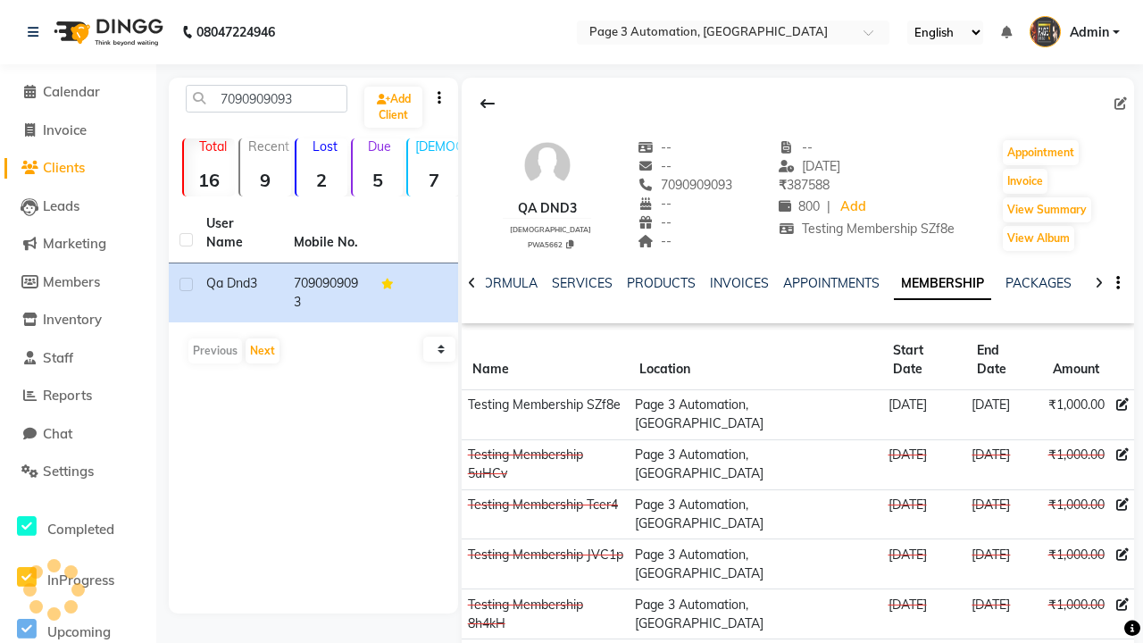
click at [1121, 398] on icon at bounding box center [1123, 404] width 13 height 13
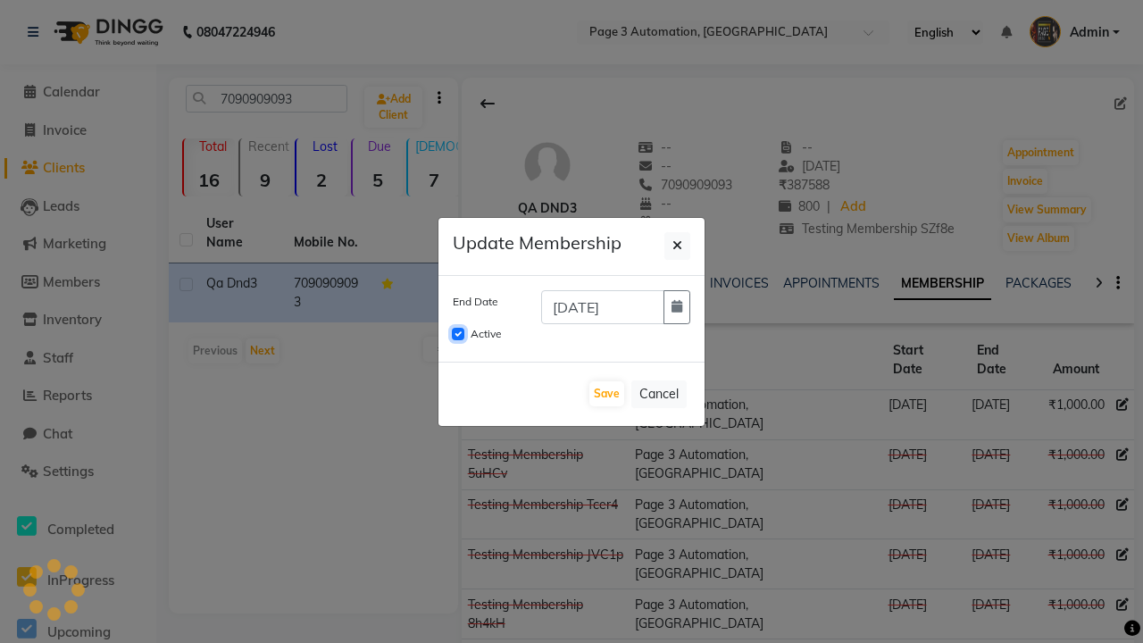
click at [458, 334] on input "Active" at bounding box center [458, 334] width 13 height 13
checkbox input "false"
click at [606, 394] on button "Save" at bounding box center [607, 393] width 35 height 25
checkbox input "false"
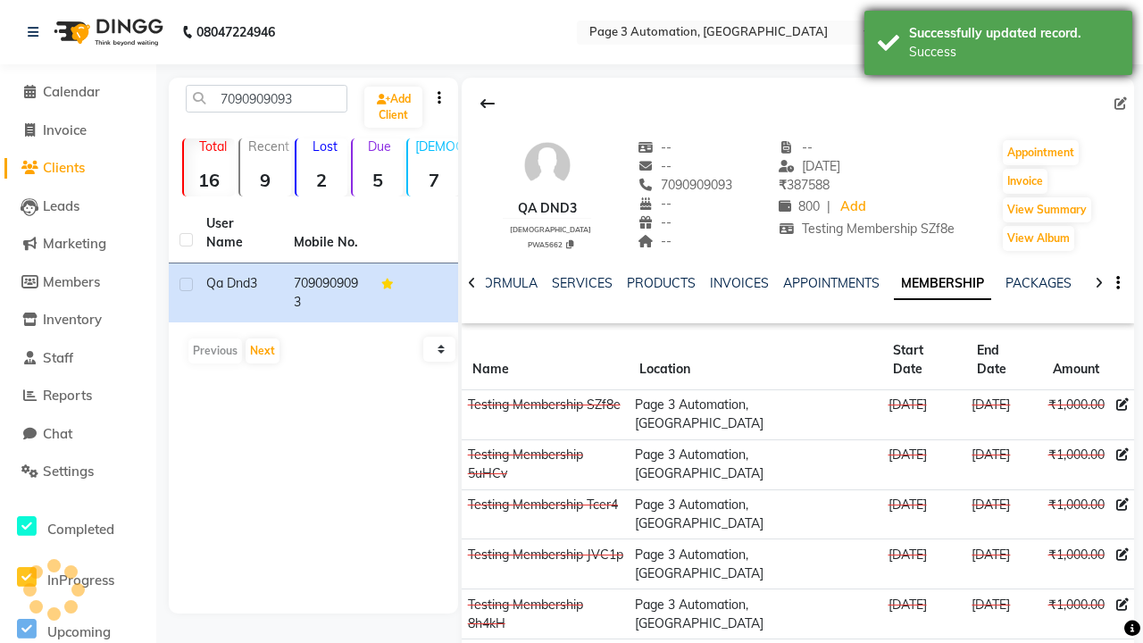
click at [999, 46] on div "Success" at bounding box center [1014, 52] width 210 height 19
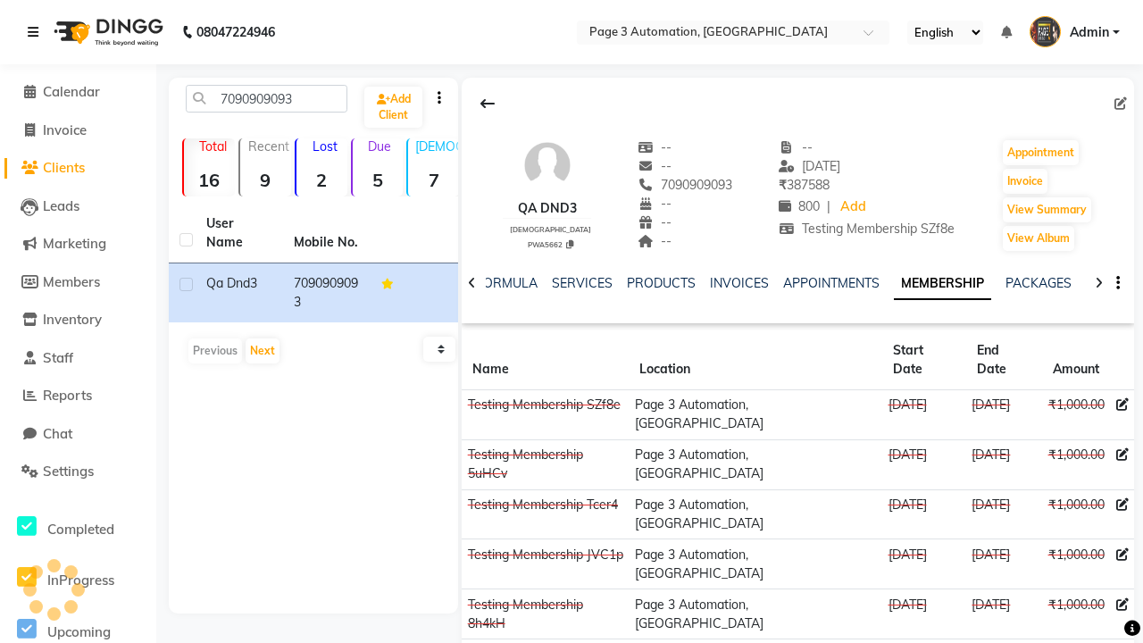
click at [37, 32] on icon at bounding box center [33, 32] width 11 height 13
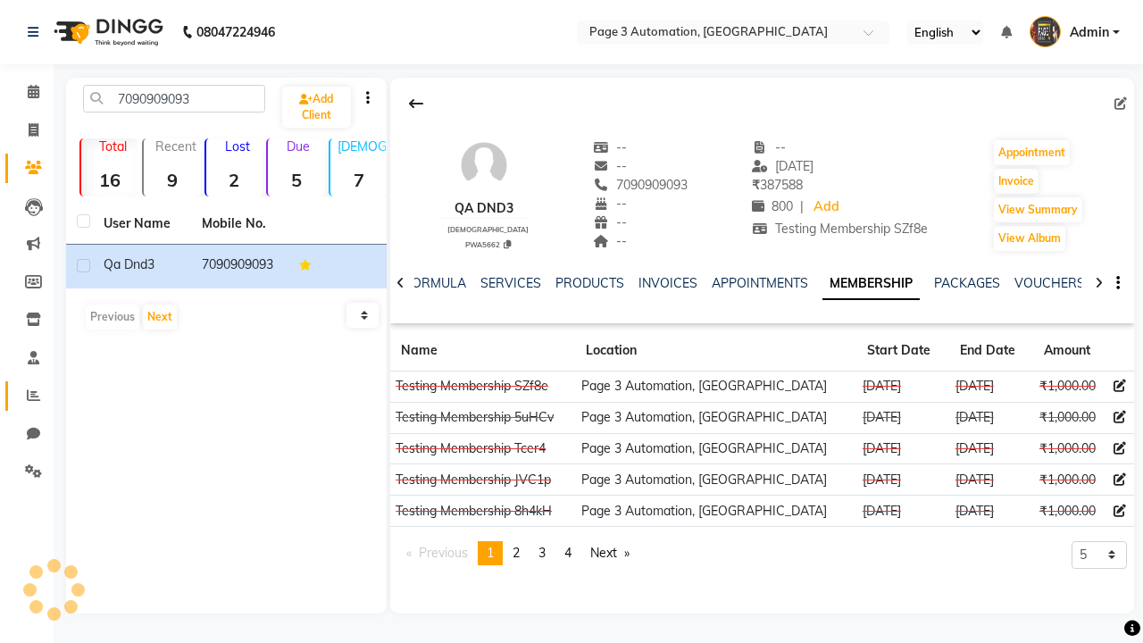
click at [27, 396] on icon at bounding box center [33, 395] width 13 height 13
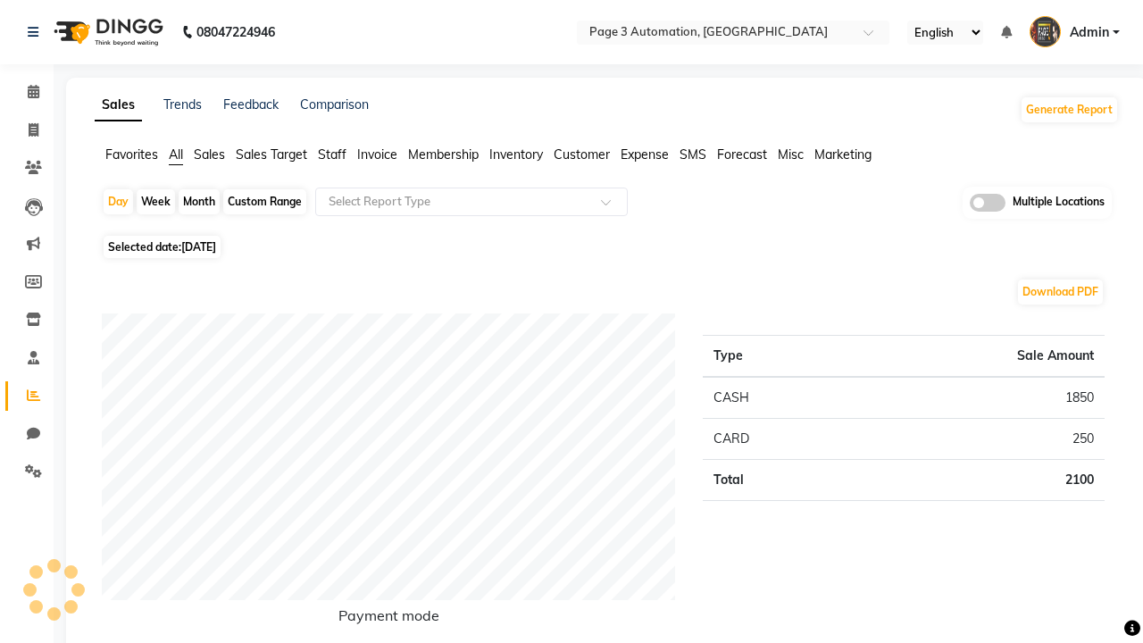
type input "Invoice"
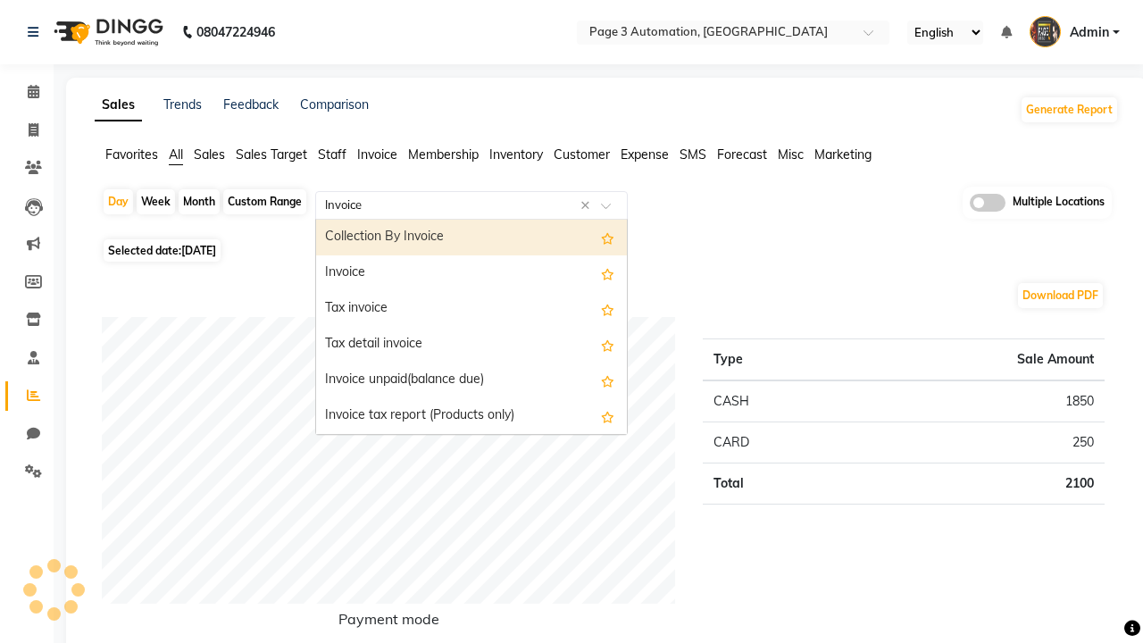
click at [472, 273] on div "Invoice" at bounding box center [471, 273] width 311 height 36
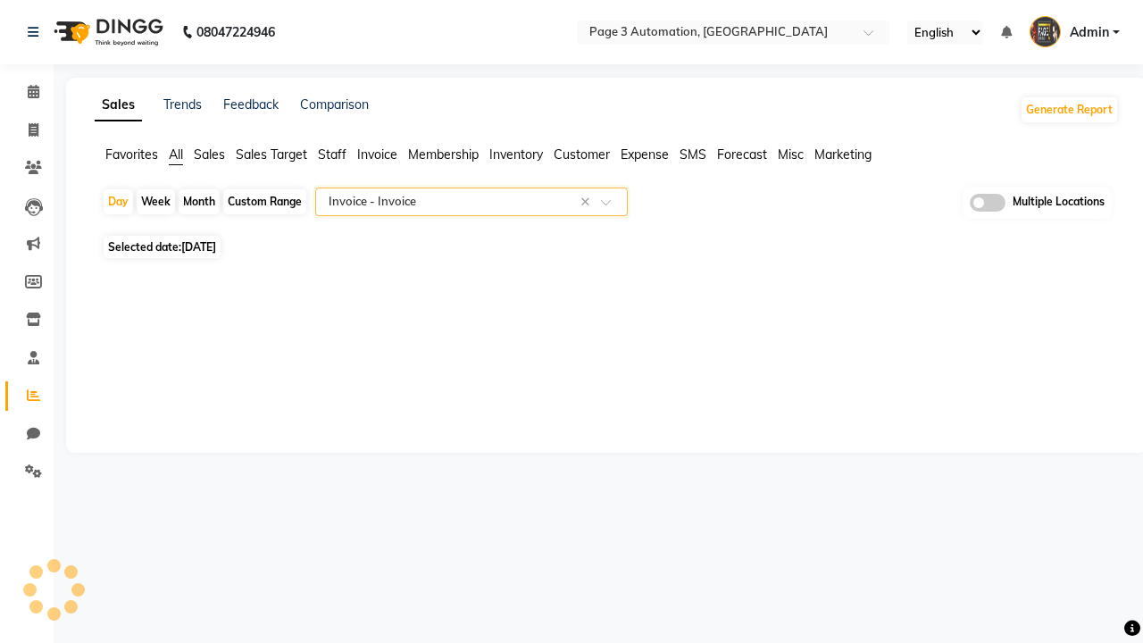
select select "full_report"
select select "csv"
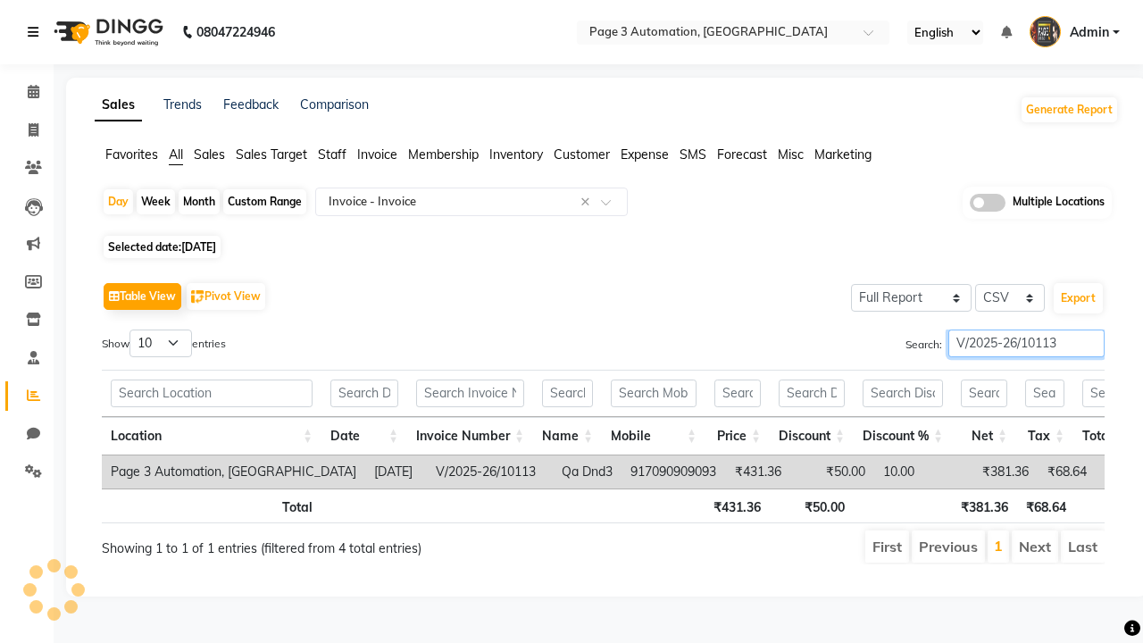
type input "V/2025-26/10113"
click at [37, 32] on icon at bounding box center [33, 32] width 11 height 13
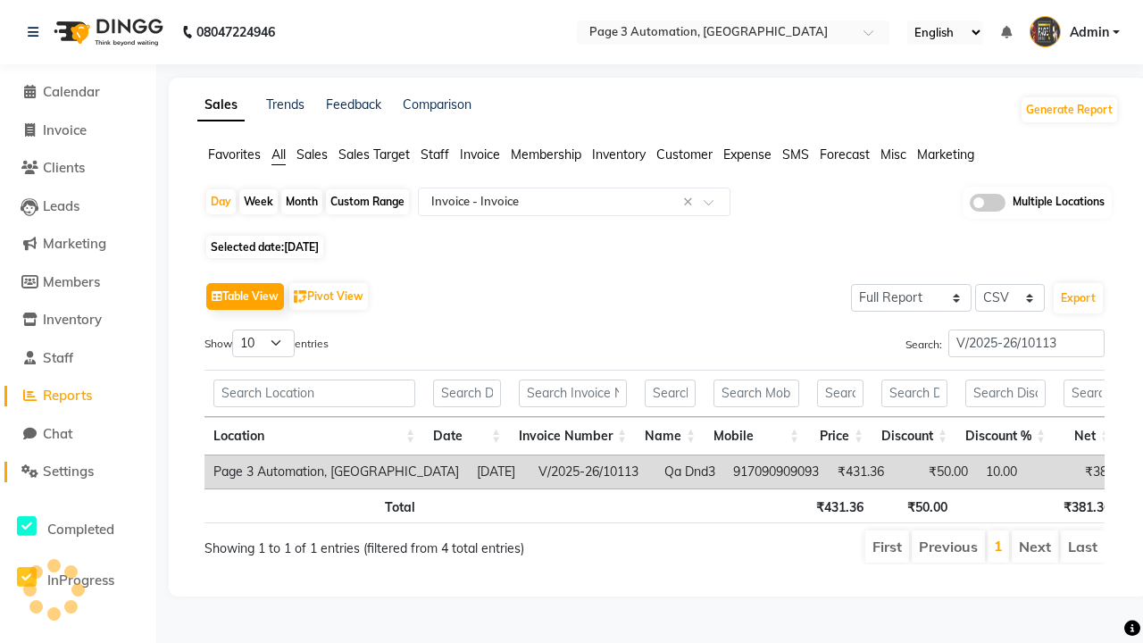
click at [78, 472] on span "Settings" at bounding box center [68, 471] width 51 height 17
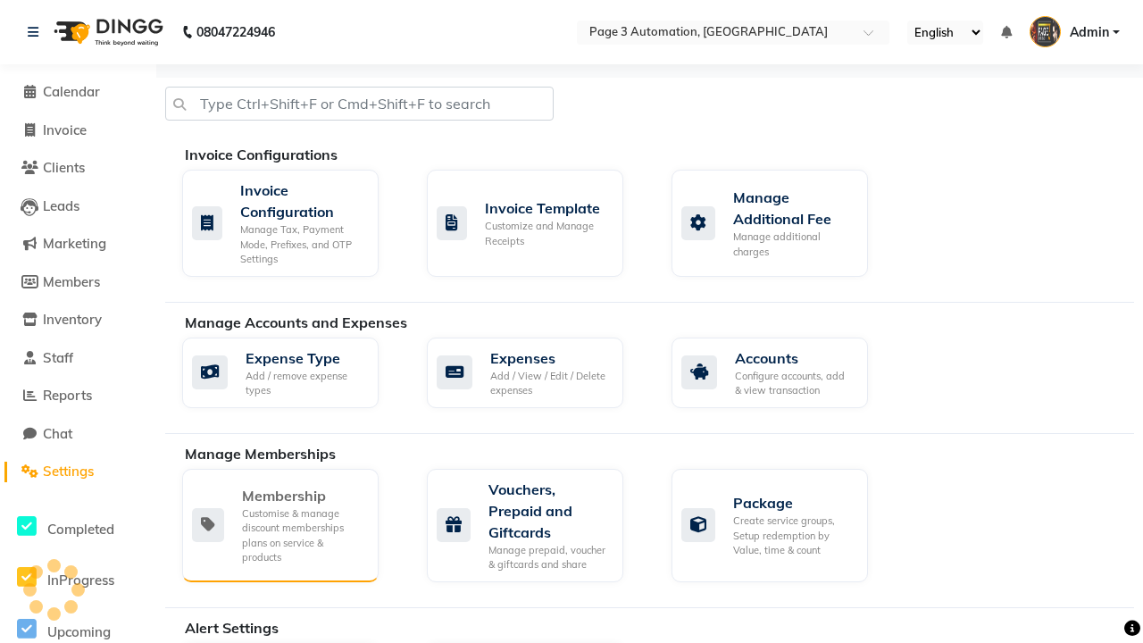
click at [303, 496] on div "Membership" at bounding box center [303, 495] width 122 height 21
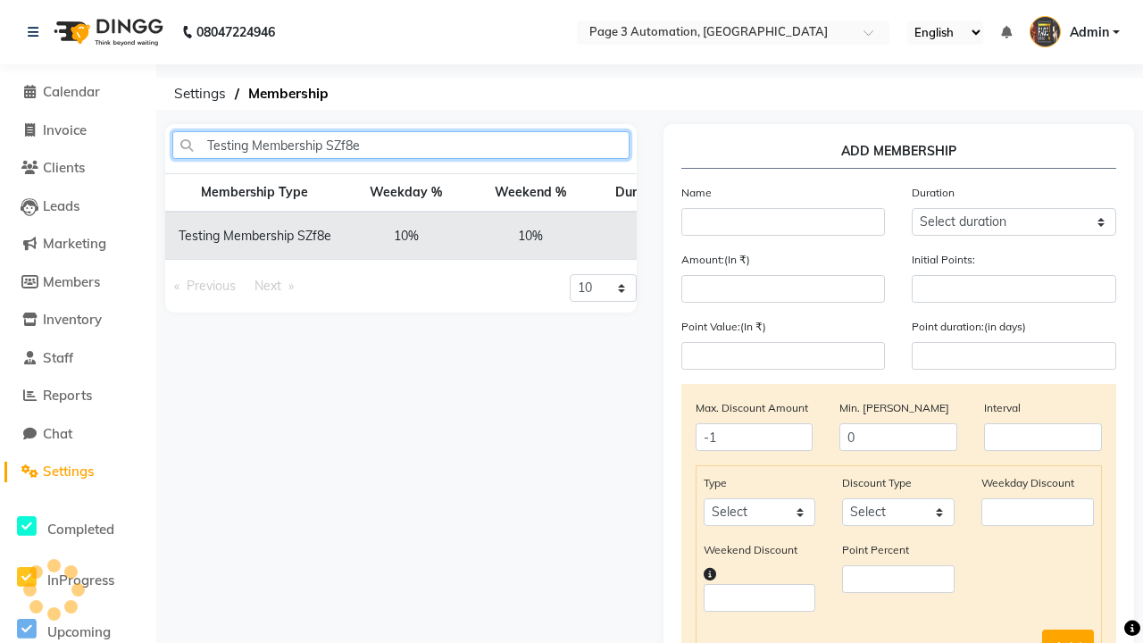
type input "Testing Membership SZf8e"
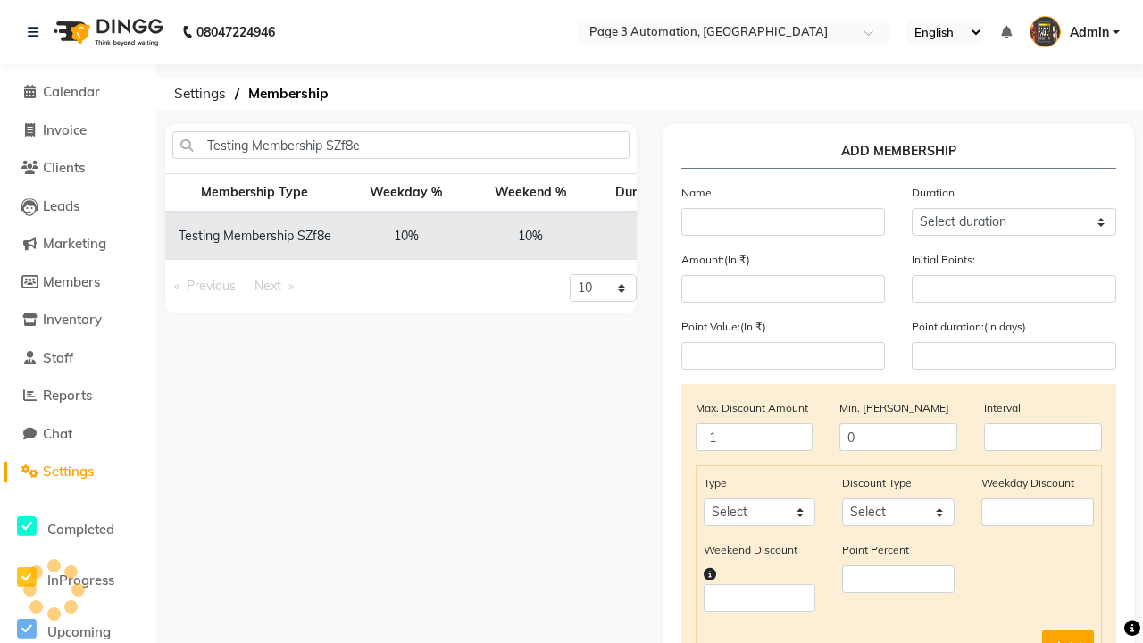
click at [842, 236] on icon at bounding box center [847, 235] width 10 height 11
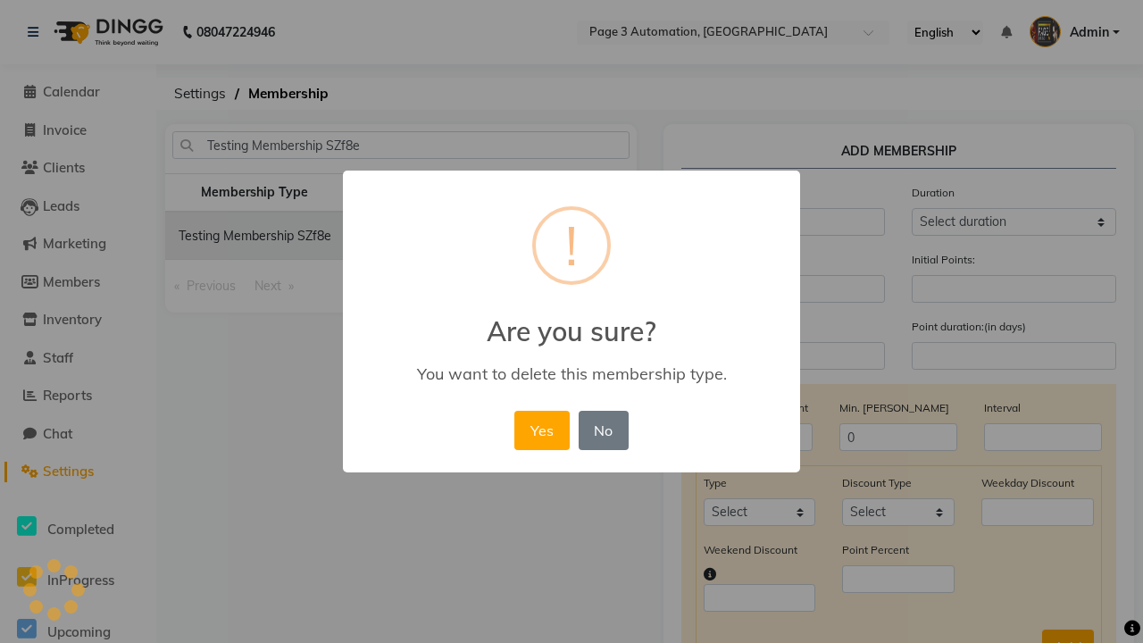
scroll to position [0, 243]
